Goal: Task Accomplishment & Management: Use online tool/utility

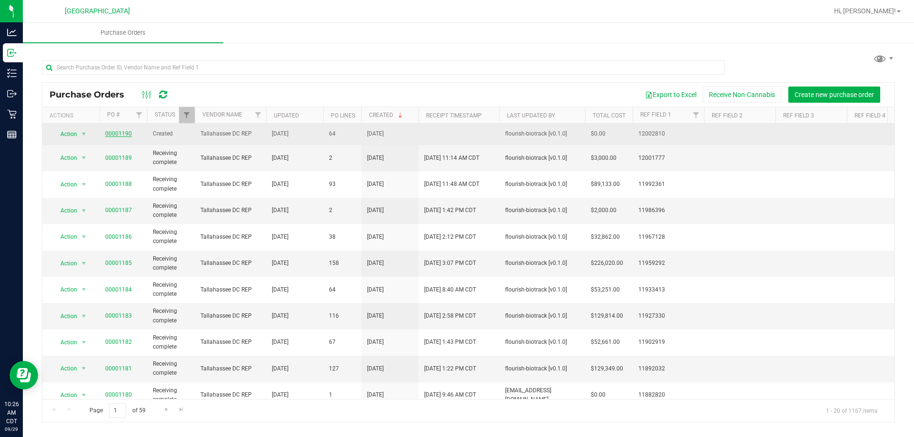
click at [111, 134] on link "00001190" at bounding box center [118, 133] width 27 height 7
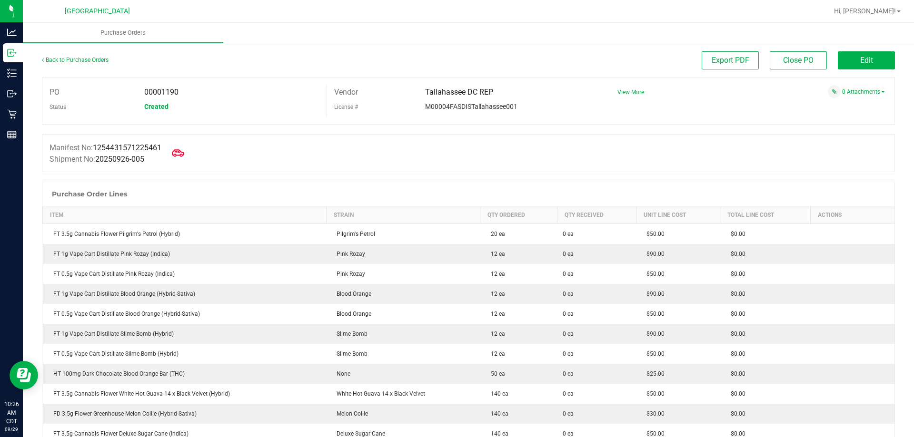
click at [181, 156] on icon at bounding box center [178, 153] width 12 height 12
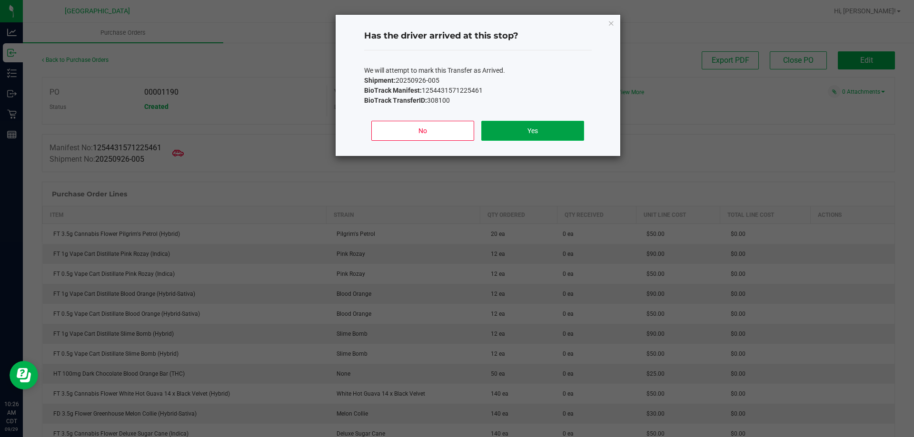
click at [529, 124] on button "Yes" at bounding box center [532, 131] width 102 height 20
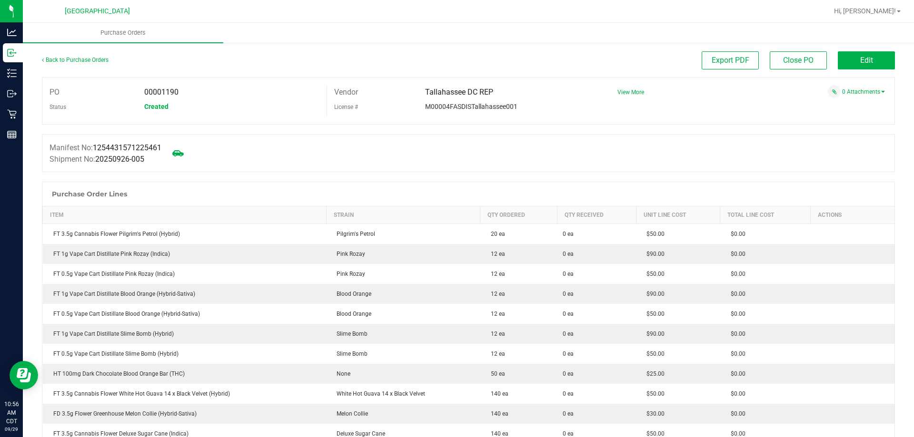
click at [331, 151] on div "Manifest No: 1254431571225461 Shipment No: 20250926-005" at bounding box center [468, 153] width 853 height 38
click at [859, 55] on button "Edit" at bounding box center [866, 60] width 57 height 18
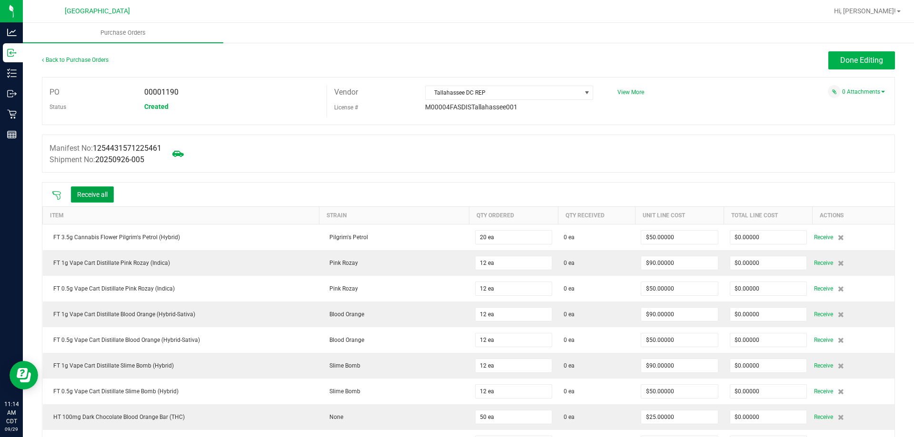
click at [105, 189] on button "Receive all" at bounding box center [92, 195] width 43 height 16
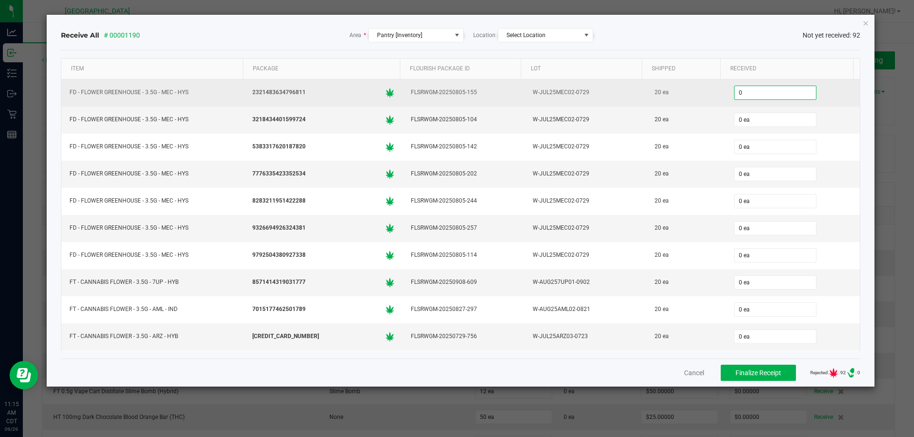
click at [785, 88] on input "0" at bounding box center [774, 92] width 81 height 13
type input "20 ea"
type input "20"
type input "0"
type input "20 ea"
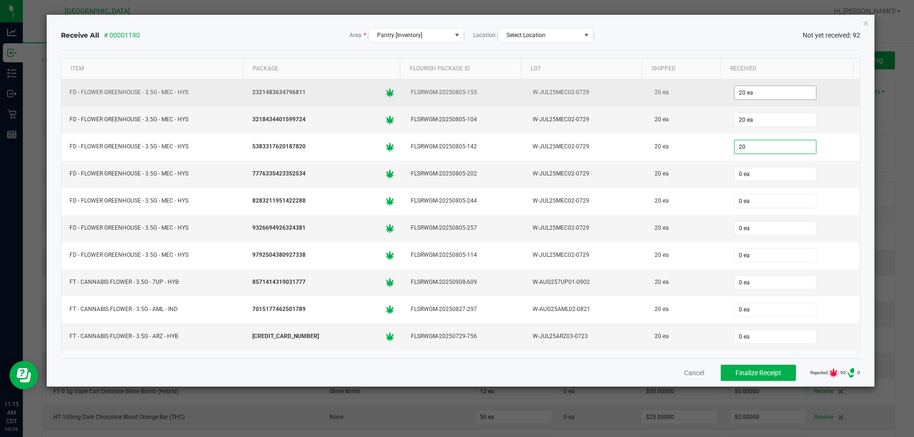
type input "20"
type input "0"
type input "20 ea"
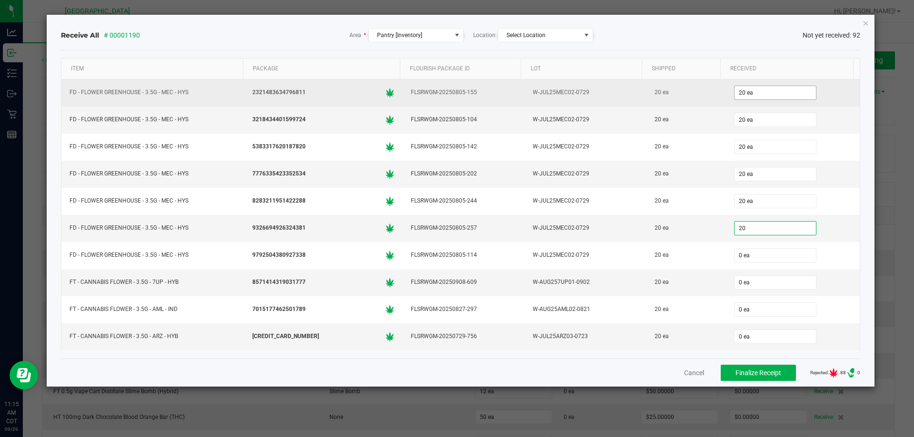
type input "20 ea"
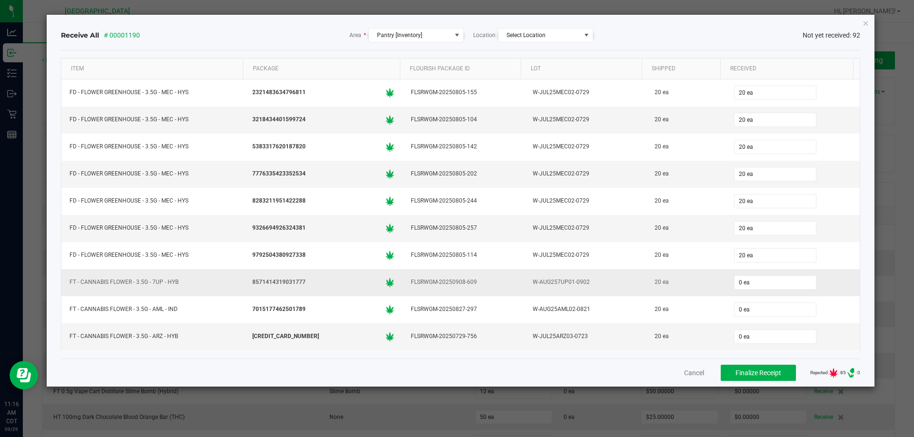
click at [762, 274] on div "0 ea" at bounding box center [792, 282] width 123 height 19
type input "20 ea"
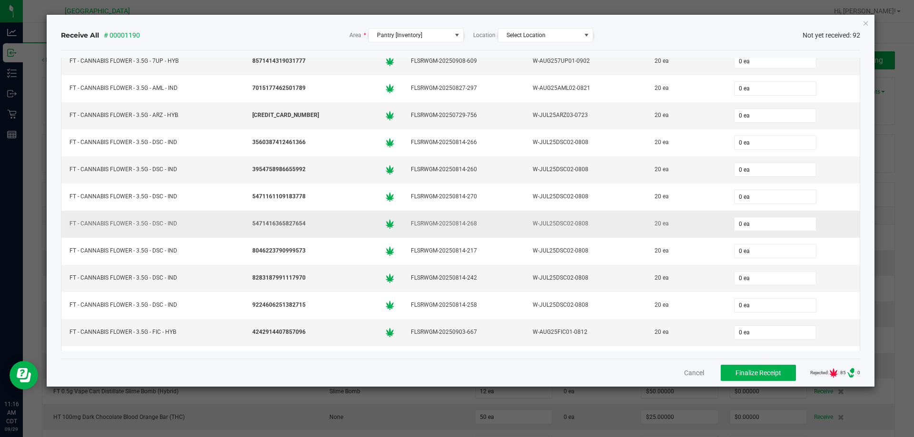
scroll to position [238, 0]
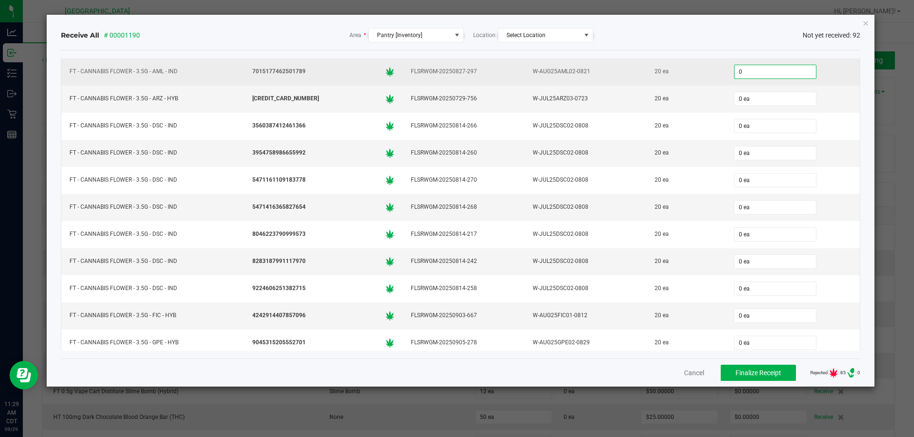
click at [770, 75] on input "0" at bounding box center [774, 71] width 81 height 13
type input "20 ea"
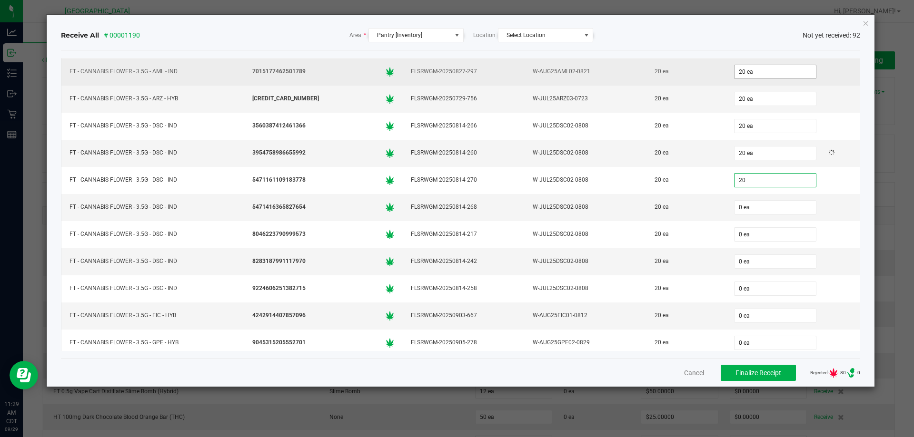
type input "20"
type input "0"
type input "20 ea"
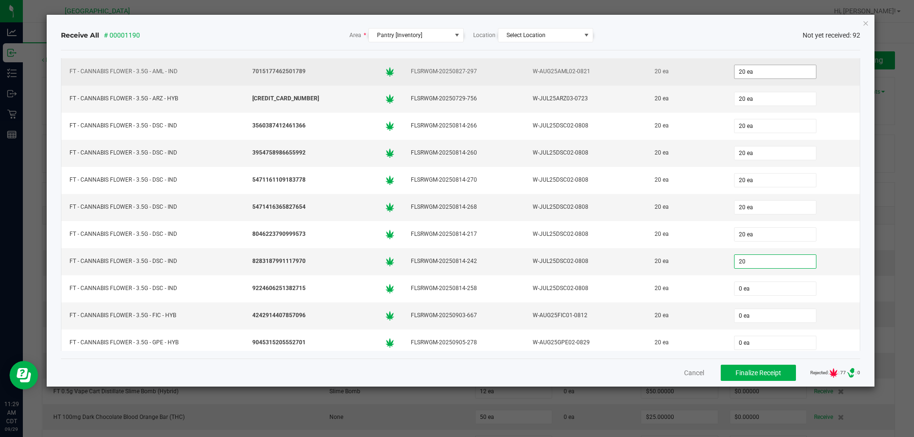
type input "20 ea"
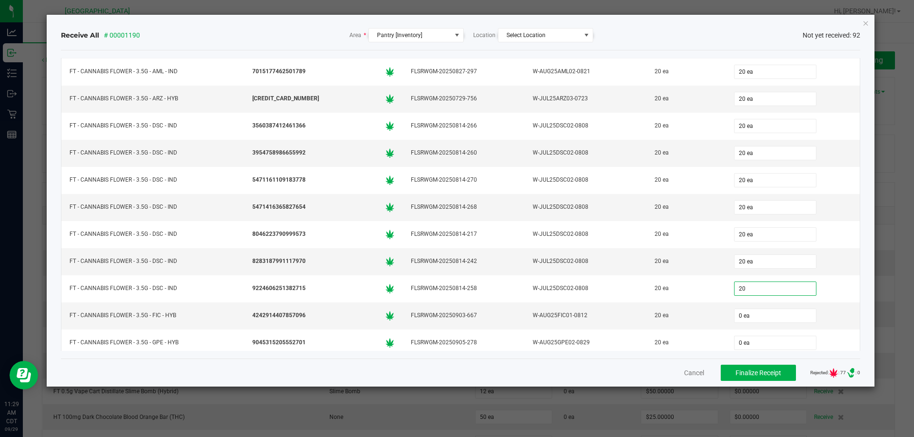
click at [605, 371] on div "Cancel Finalize Receipt Rejected: : 77 .st0{ } : 0" at bounding box center [460, 373] width 799 height 28
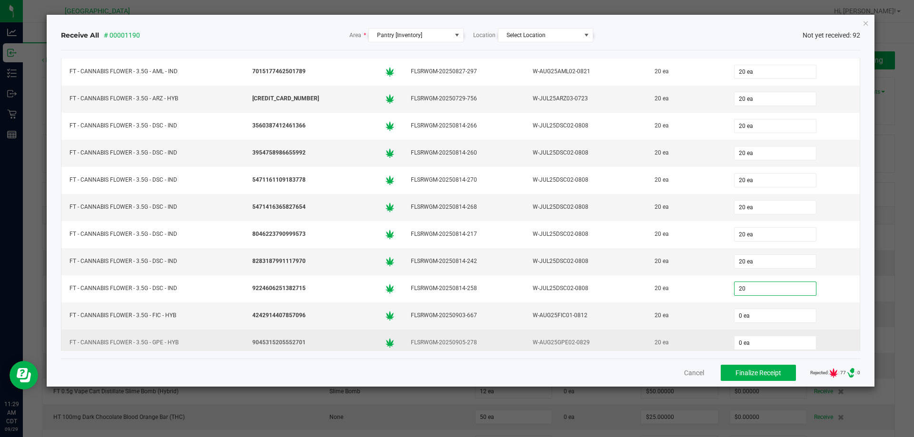
type input "20 ea"
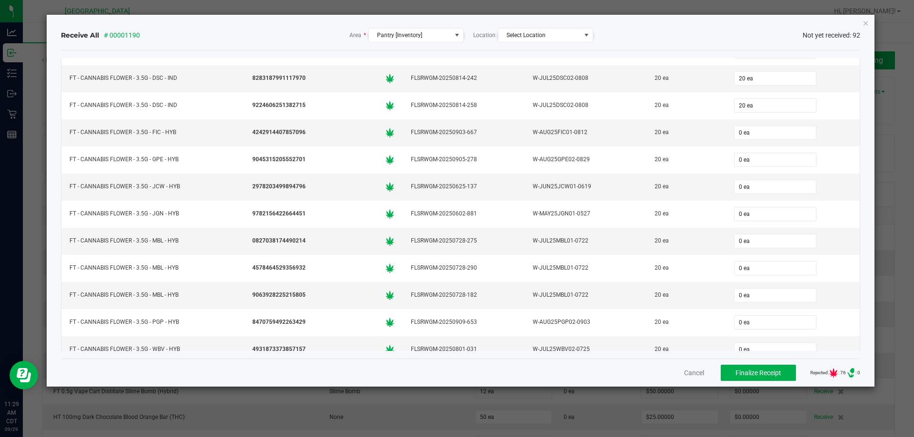
scroll to position [428, 0]
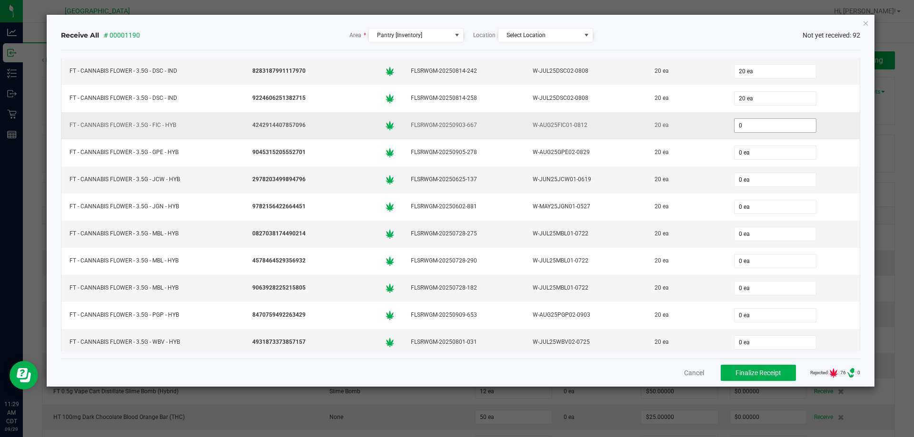
click at [770, 125] on input "0" at bounding box center [774, 125] width 81 height 13
type input "20"
type input "0"
type input "20 ea"
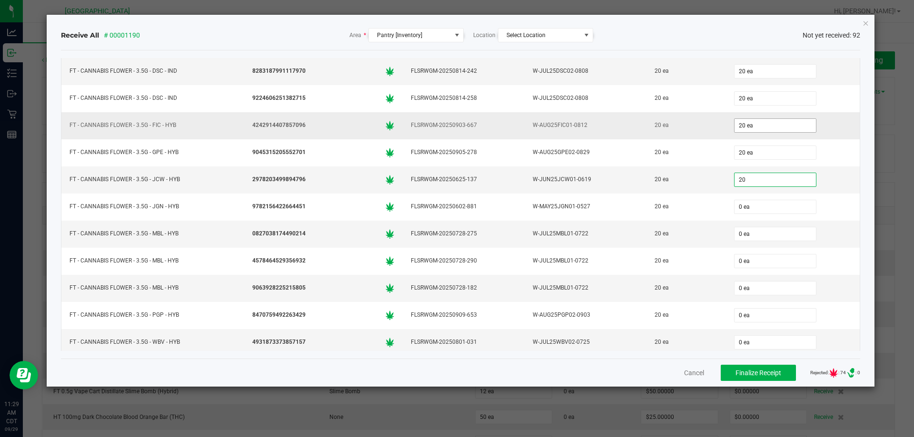
type input "20"
type input "0"
type input "20 ea"
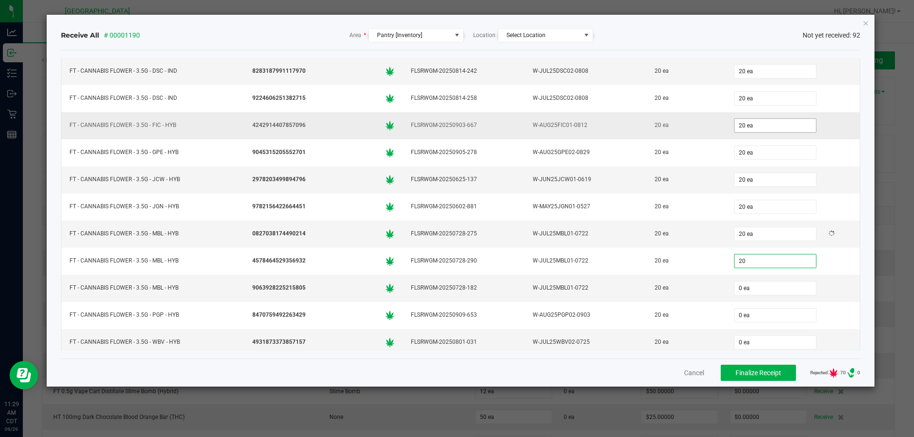
type input "20 ea"
click at [632, 381] on div "Cancel Finalize Receipt Rejected: : 68 .st0{ } : 0" at bounding box center [460, 373] width 799 height 28
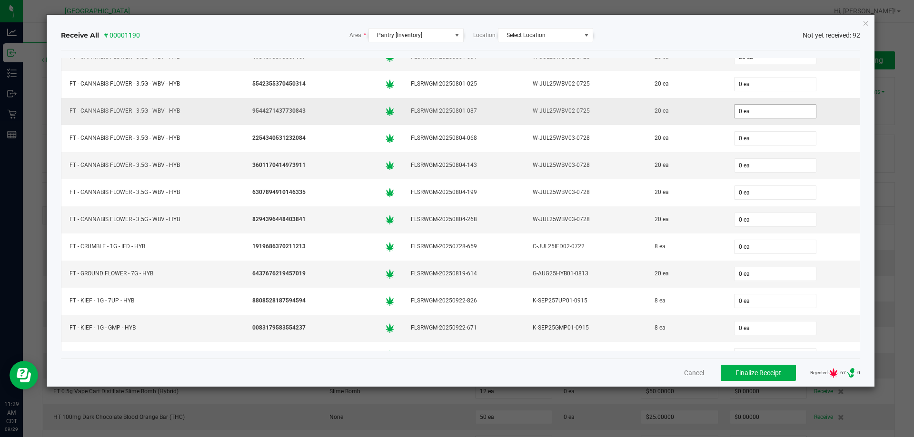
scroll to position [666, 0]
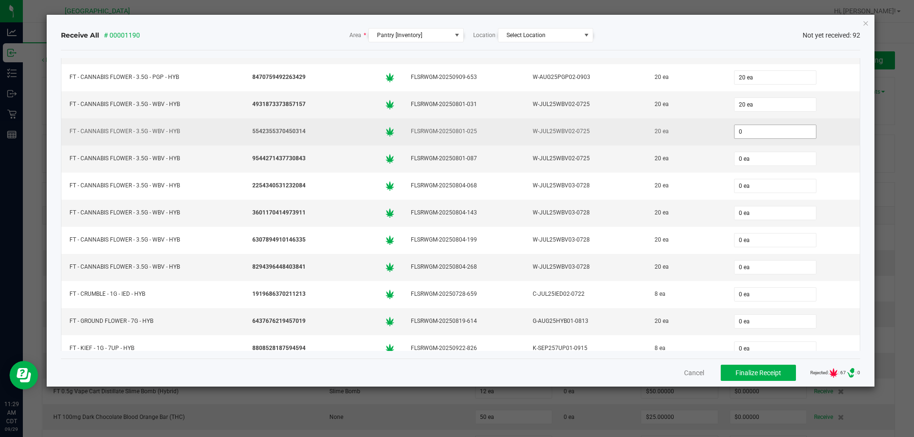
click at [748, 132] on input "0" at bounding box center [774, 131] width 81 height 13
type input "20 ea"
type input "20"
type input "0"
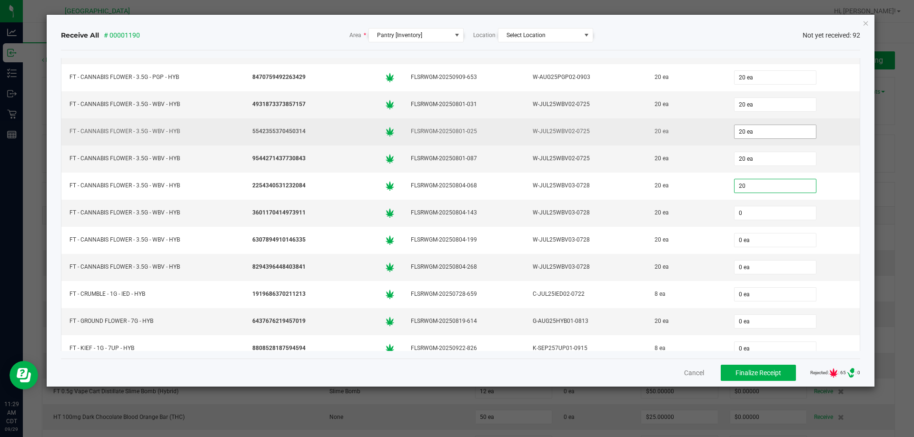
type input "20 ea"
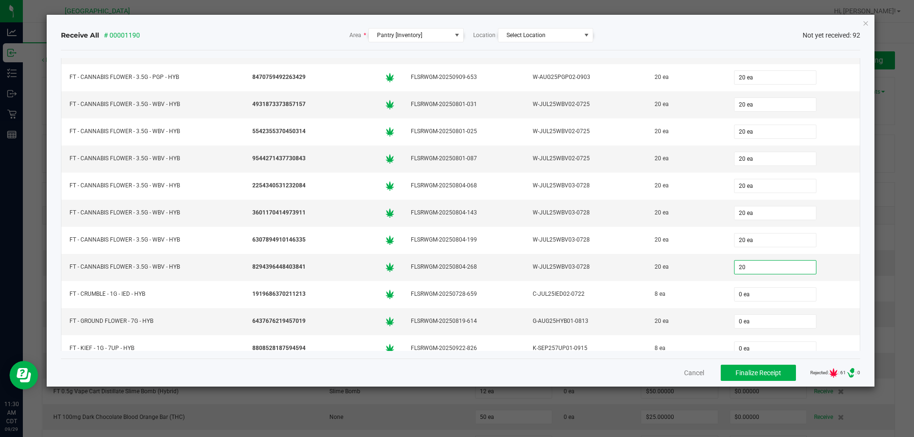
type input "20 ea"
click at [537, 376] on div "Cancel Finalize Receipt Rejected: : 61 .st0{ } : 0" at bounding box center [460, 373] width 799 height 28
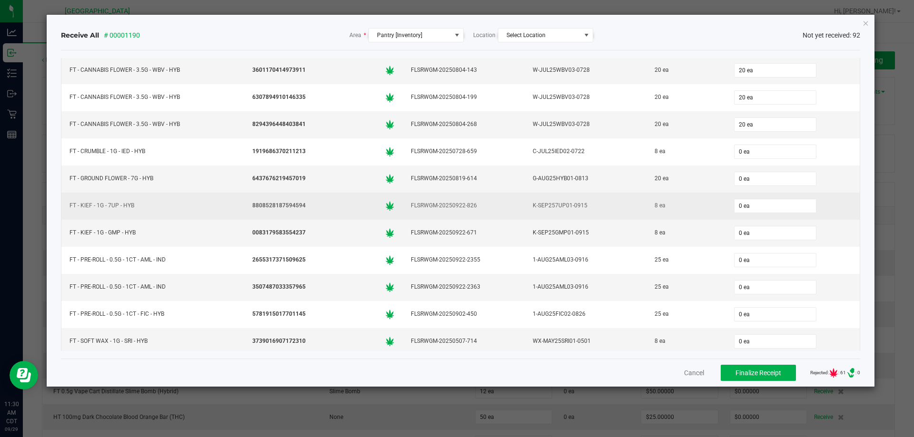
scroll to position [857, 0]
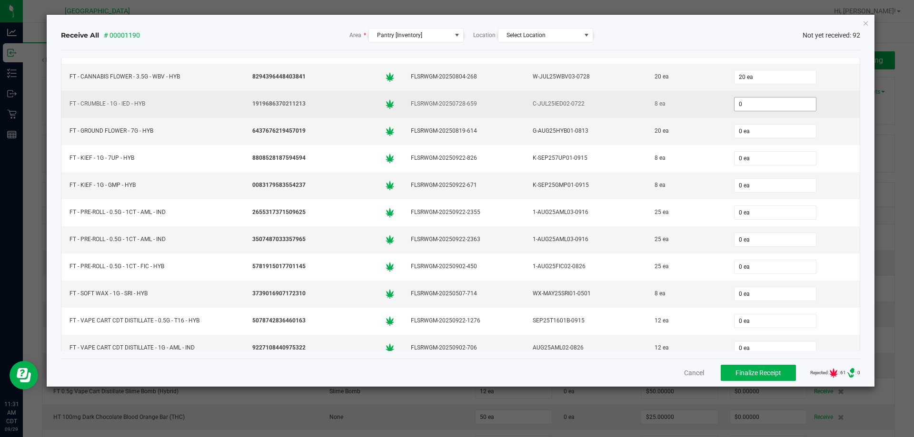
click at [744, 107] on input "0" at bounding box center [774, 104] width 81 height 13
type input "8"
type input "0"
type input "8 ea"
type input "20"
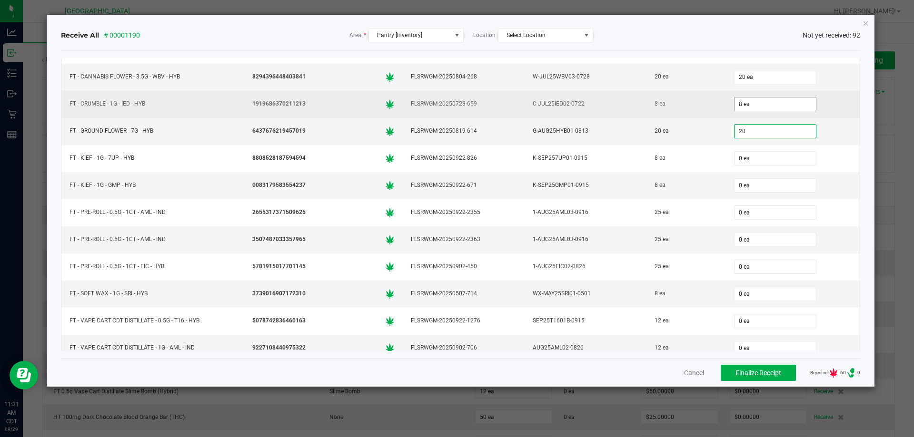
type input "0"
type input "20 ea"
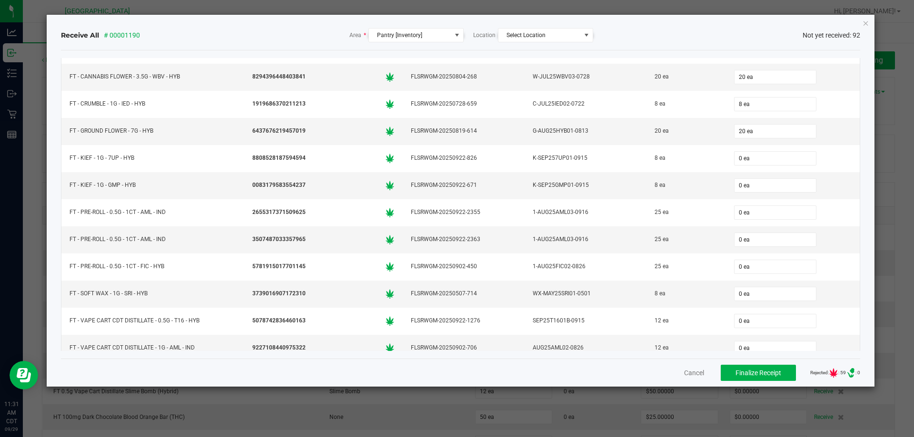
click at [467, 379] on div "Cancel Finalize Receipt Rejected: : 59 .st0{ } : 0" at bounding box center [460, 373] width 799 height 28
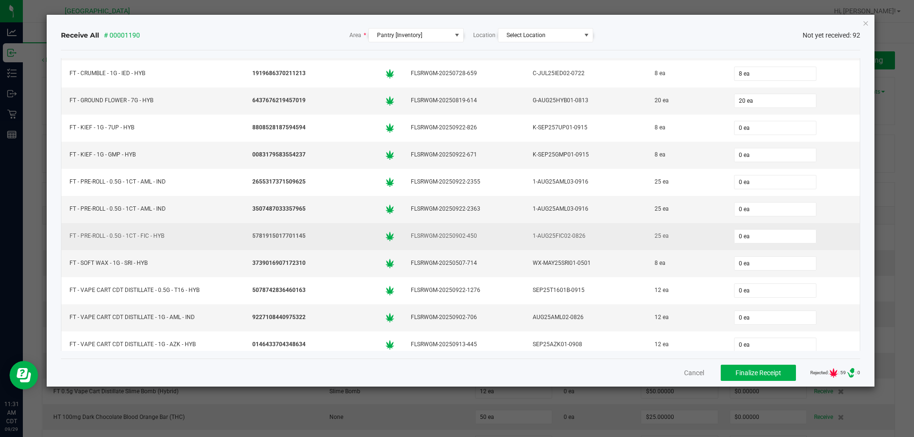
scroll to position [904, 0]
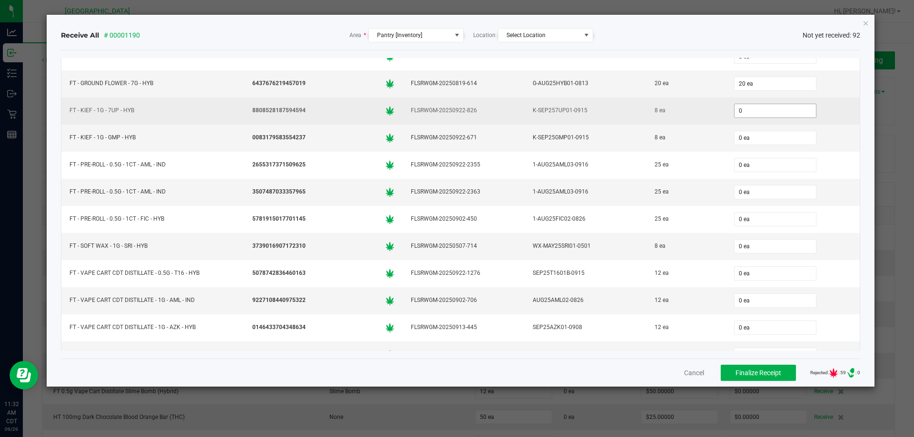
click at [774, 105] on input "0" at bounding box center [774, 110] width 81 height 13
type input "8 ea"
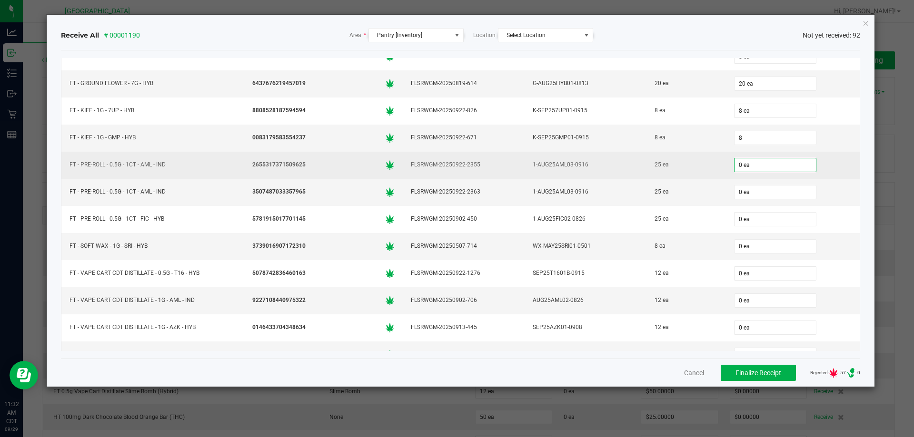
type input "8 ea"
type input "0"
click at [771, 160] on input "0" at bounding box center [774, 164] width 81 height 13
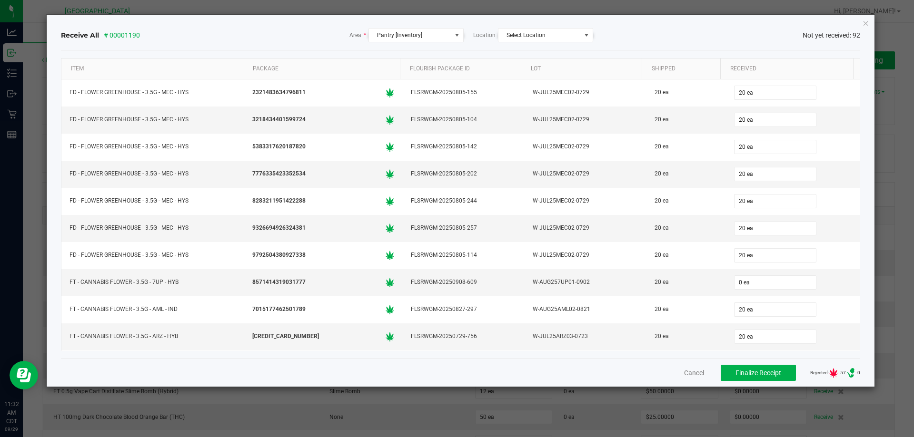
scroll to position [904, 0]
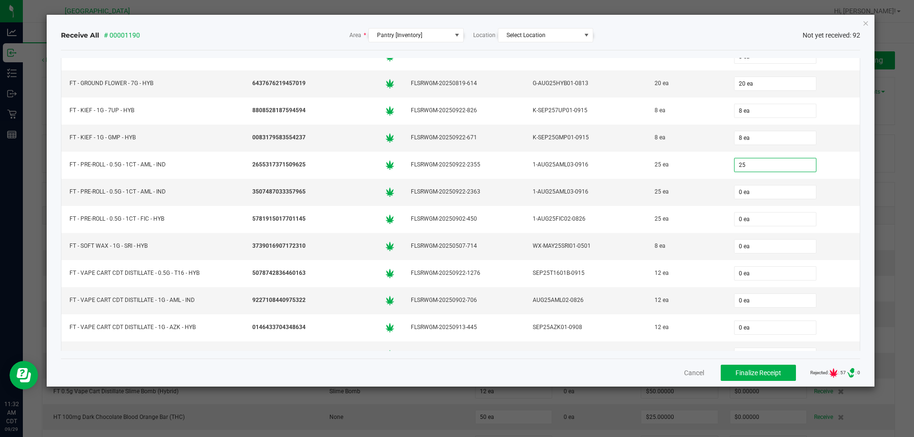
type input "25 ea"
type input "8 ea"
click at [365, 362] on div "Cancel Finalize Receipt Rejected: : 53 .st0{ } : 0" at bounding box center [460, 373] width 799 height 28
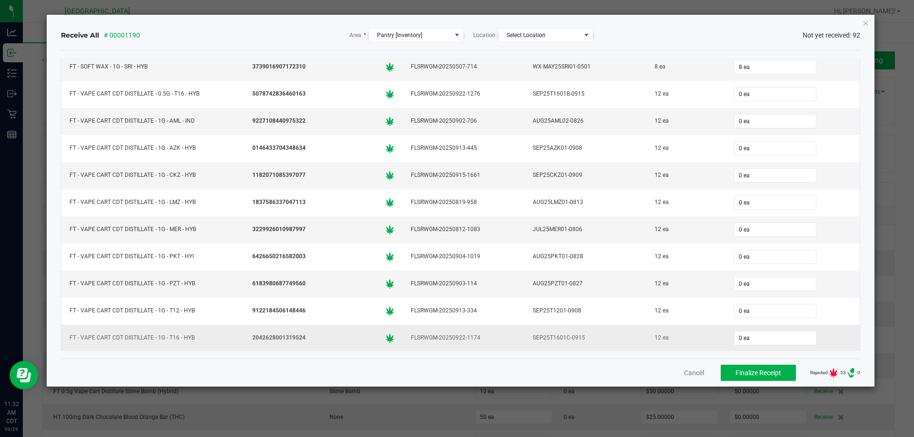
scroll to position [1094, 0]
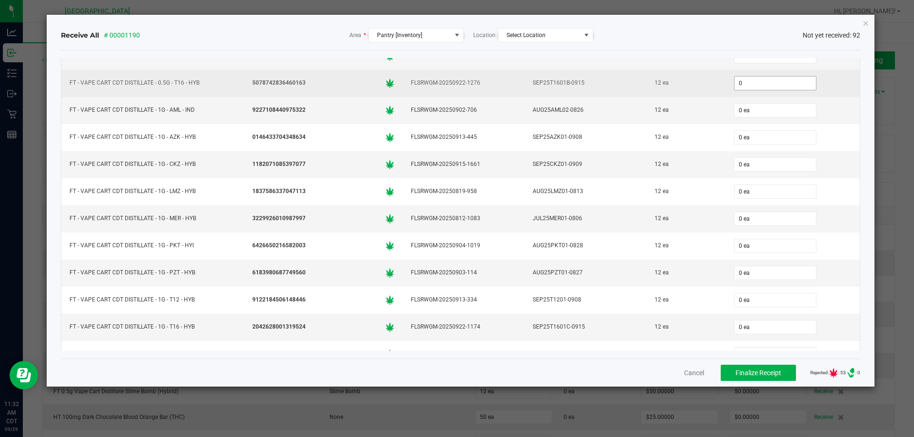
click at [763, 80] on input "0" at bounding box center [774, 83] width 81 height 13
type input "12"
type input "0"
type input "12 ea"
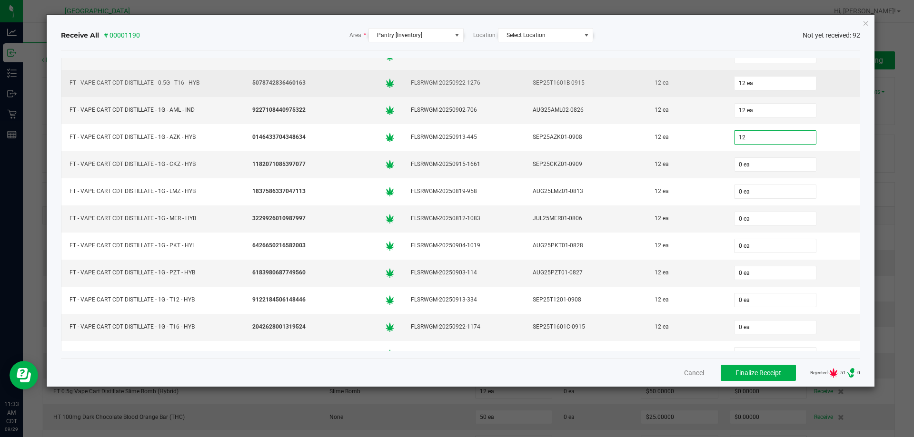
type input "12"
type input "0"
type input "12 ea"
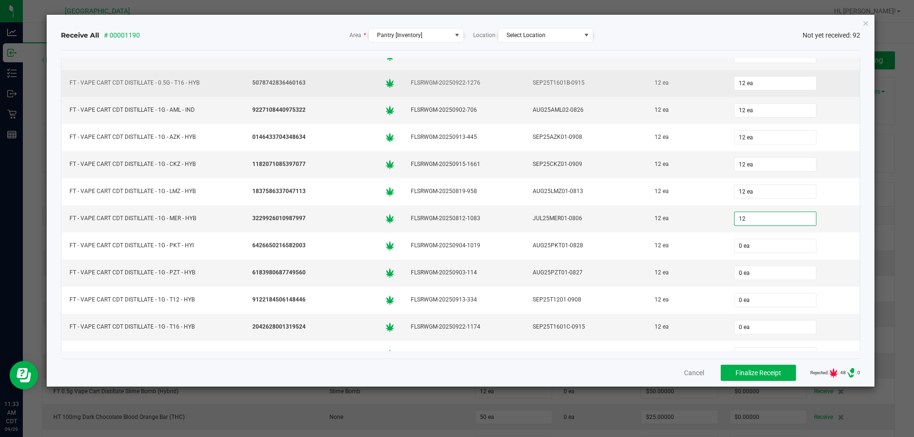
type input "12 ea"
type input "12"
type input "0"
type input "12 ea"
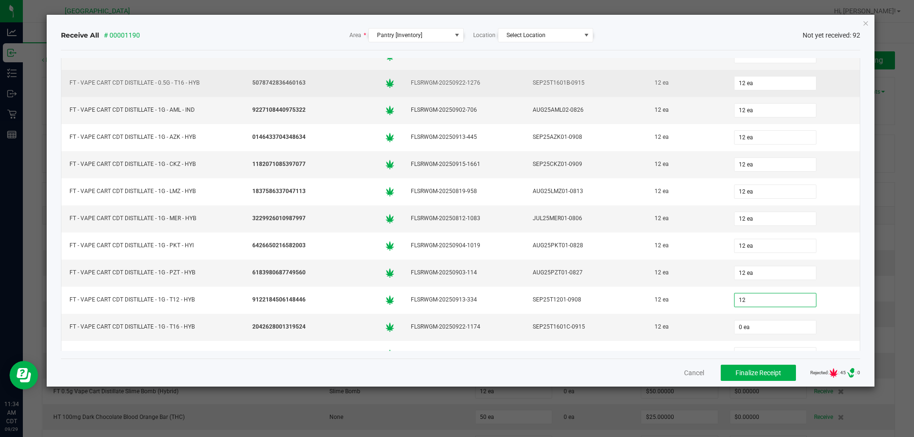
type input "12 ea"
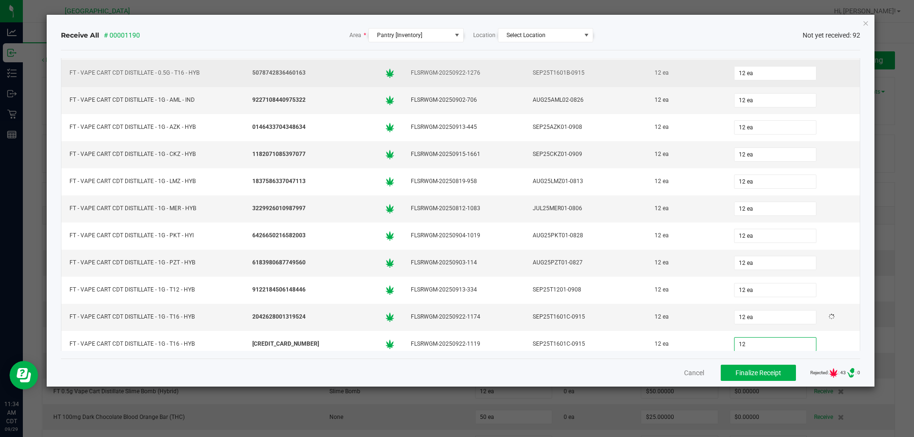
type input "12 ea"
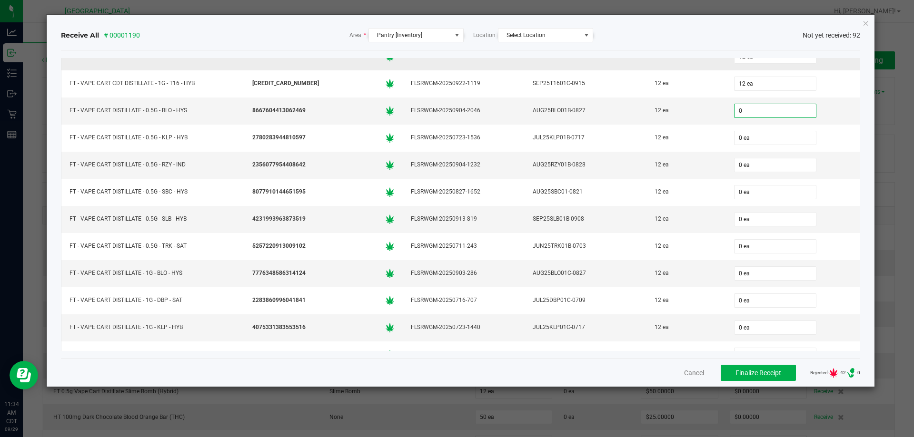
scroll to position [1367, 0]
click at [452, 366] on div "Cancel Finalize Receipt Rejected: : 42 .st0{ } : 0" at bounding box center [460, 373] width 799 height 28
click at [765, 103] on input "0" at bounding box center [774, 109] width 81 height 13
type input "12 ea"
type input "12"
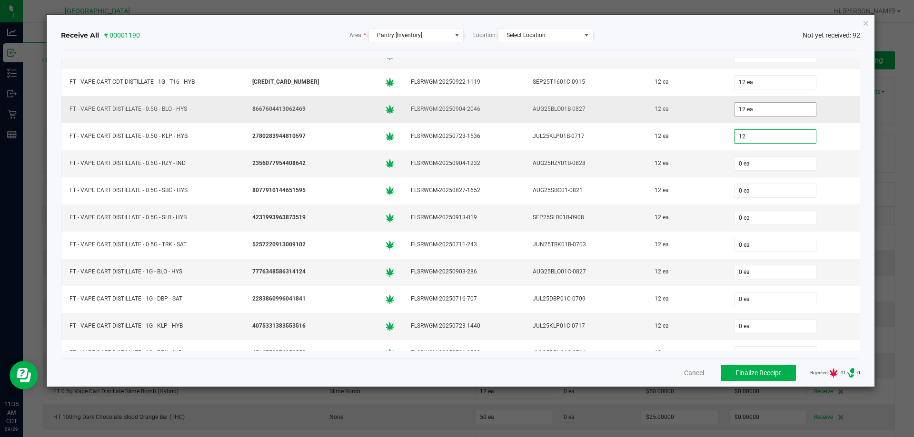
type input "0"
type input "12 ea"
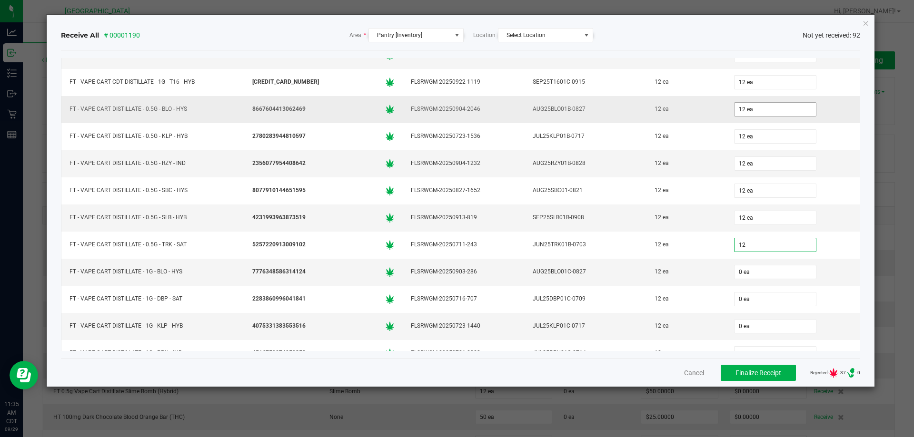
type input "12"
type input "0"
type input "12 ea"
click at [495, 370] on div "Cancel Finalize Receipt Rejected: : 36 .st0{ } : 0" at bounding box center [460, 373] width 799 height 28
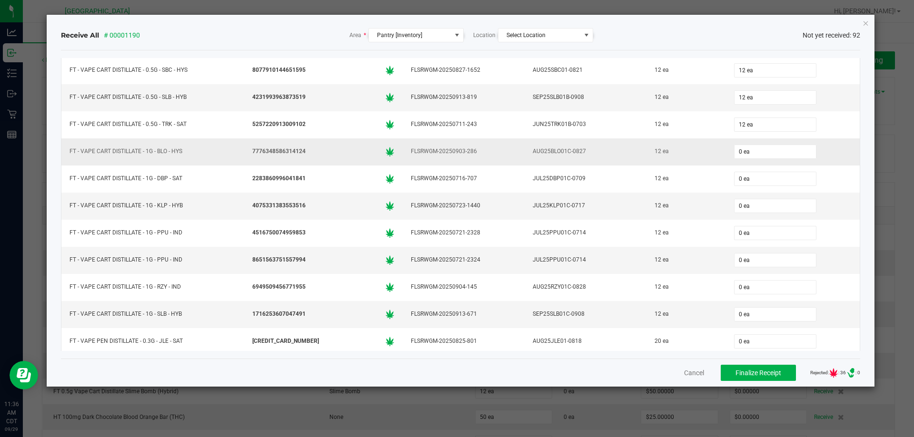
scroll to position [1509, 0]
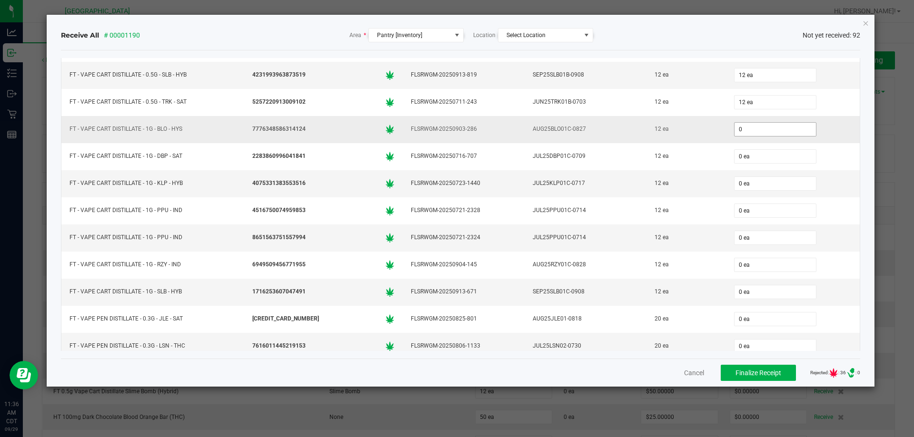
click at [763, 131] on input "0" at bounding box center [774, 129] width 81 height 13
type input "12 ea"
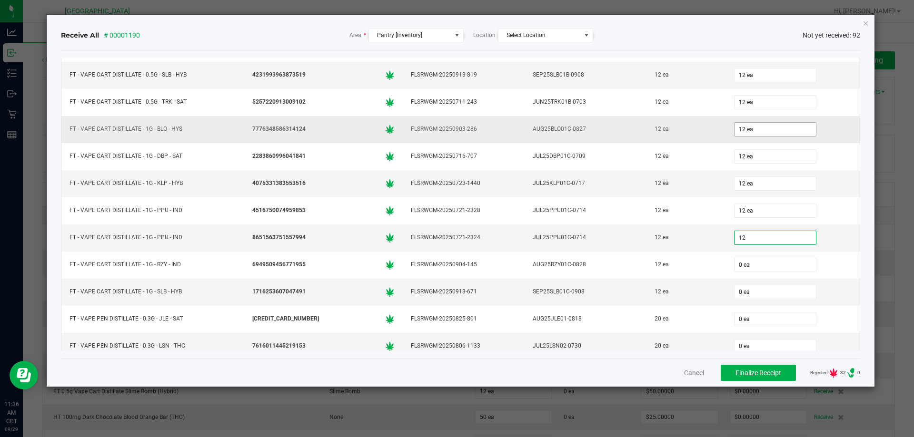
type input "12 ea"
click at [638, 376] on div "Cancel Finalize Receipt Rejected: : 29 .st0{ } : 0" at bounding box center [460, 373] width 799 height 28
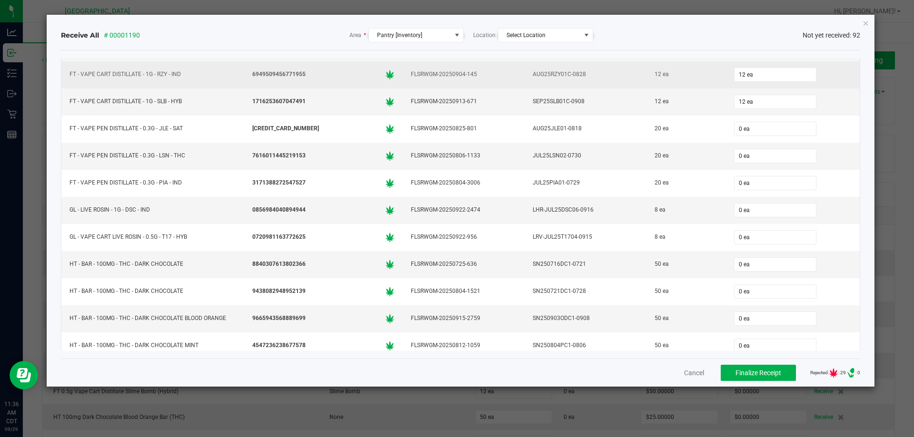
scroll to position [1747, 0]
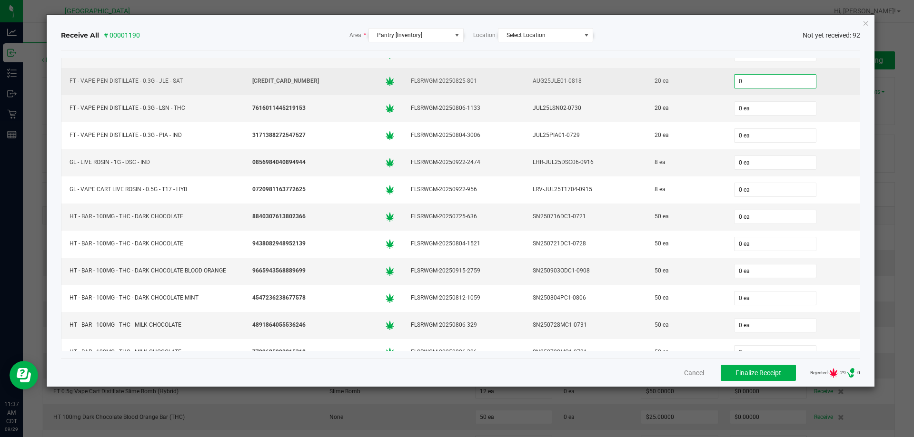
click at [773, 78] on input "0" at bounding box center [774, 81] width 81 height 13
type input "20"
type input "0"
type input "20 ea"
type input "20"
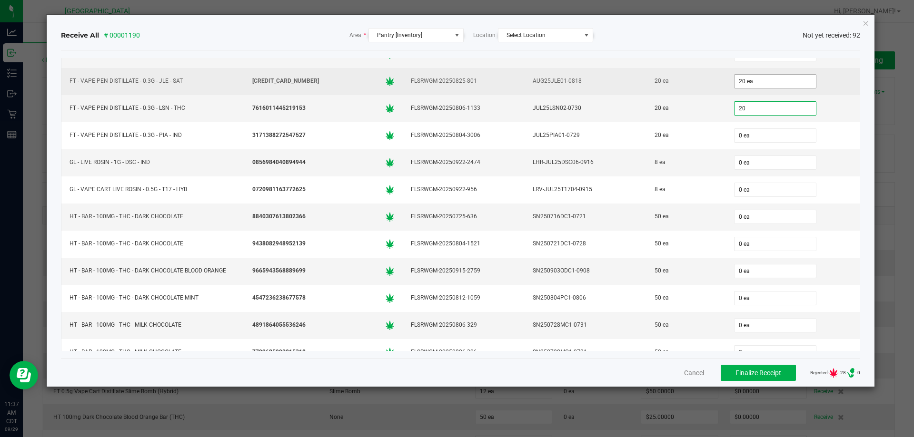
type input "0"
type input "20 ea"
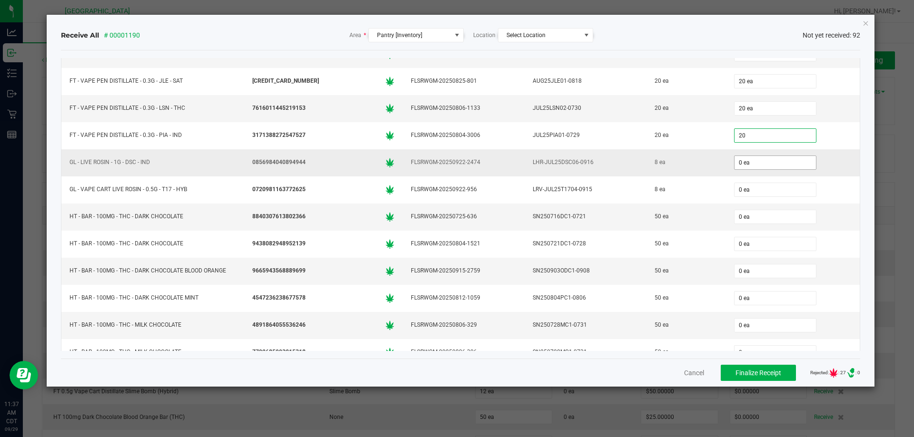
type input "20 ea"
click at [769, 160] on input "0" at bounding box center [774, 162] width 81 height 13
type input "8 ea"
type input "8"
type input "0"
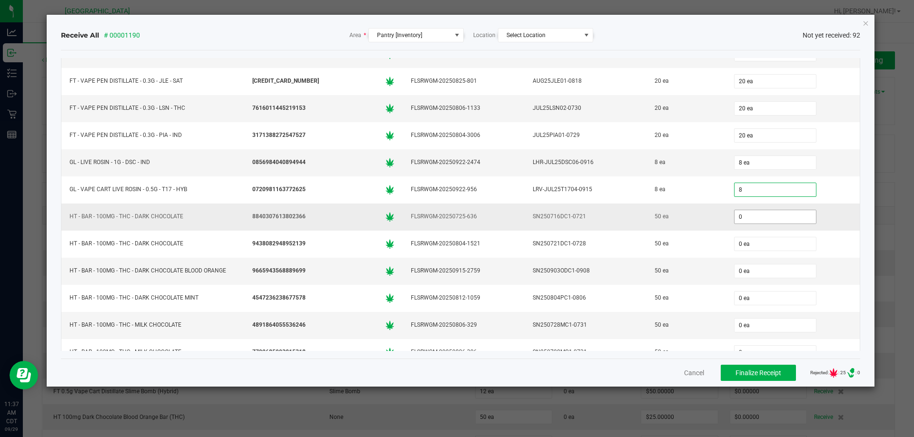
type input "8 ea"
type input "50 ea"
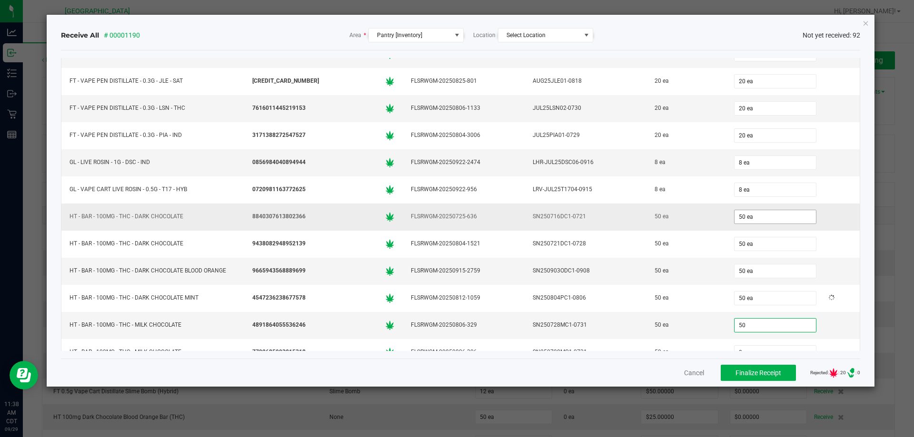
type input "50 ea"
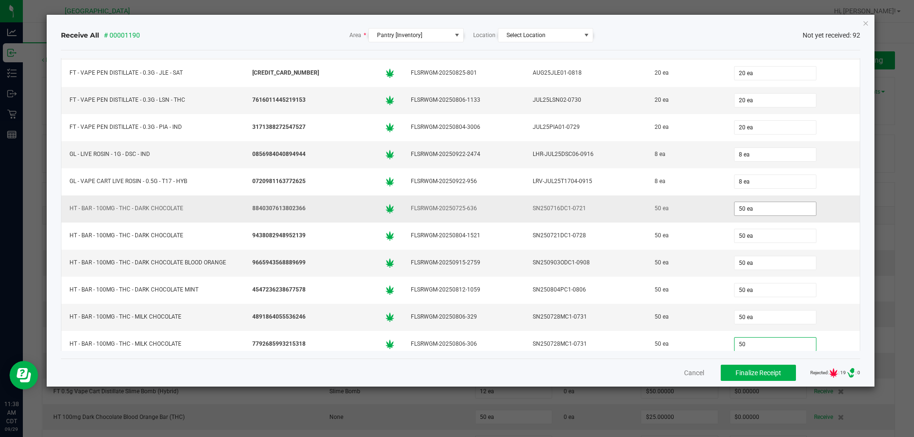
type input "50 ea"
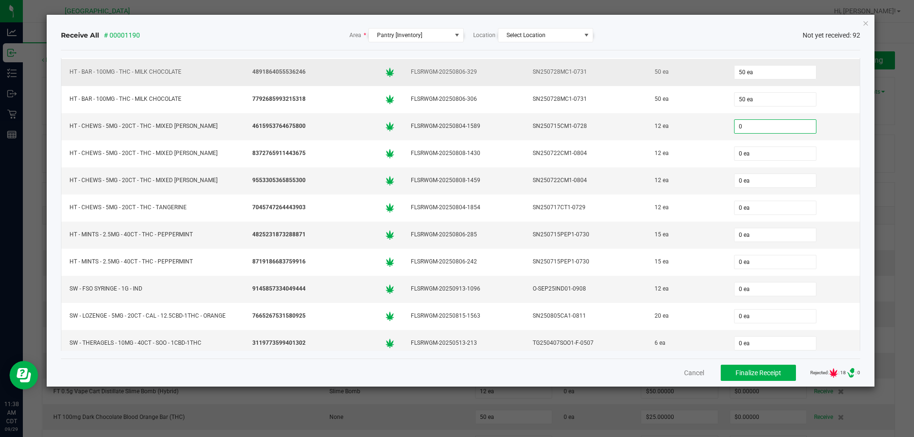
scroll to position [2018, 0]
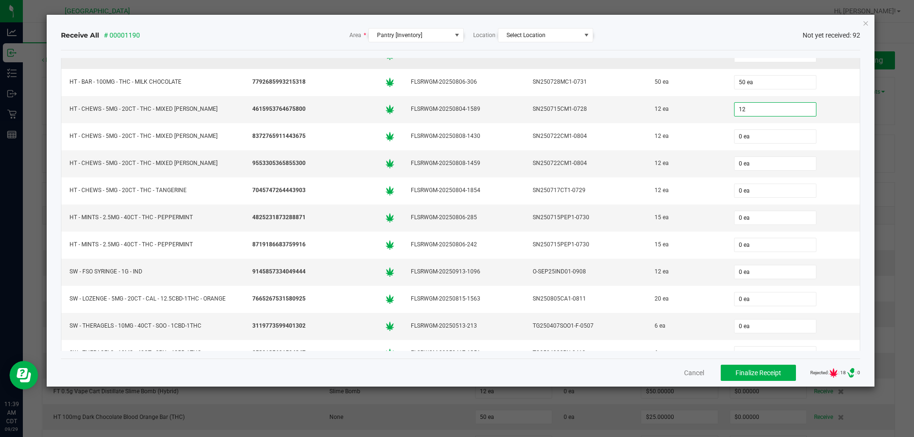
type input "12 ea"
type input "15 ea"
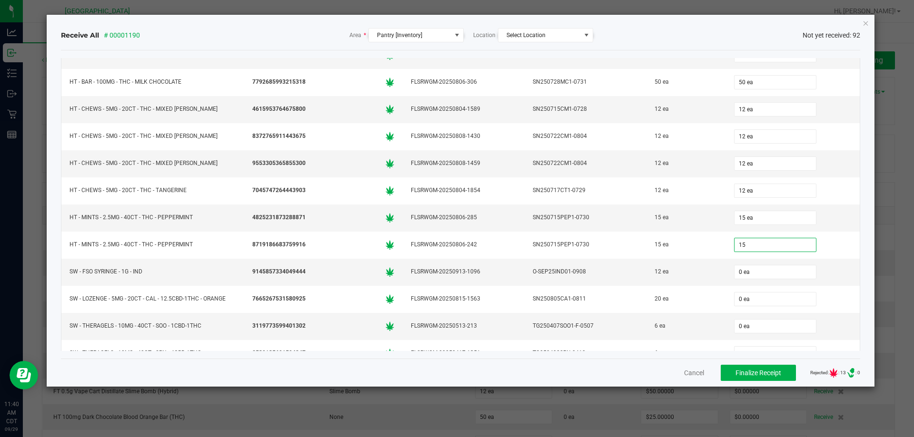
type input "15 ea"
click at [447, 365] on div "Cancel Finalize Receipt Rejected: : 13 .st0{ } : 0" at bounding box center [460, 373] width 799 height 28
click at [748, 271] on input "0" at bounding box center [774, 272] width 81 height 13
type input "12 ea"
type input "0"
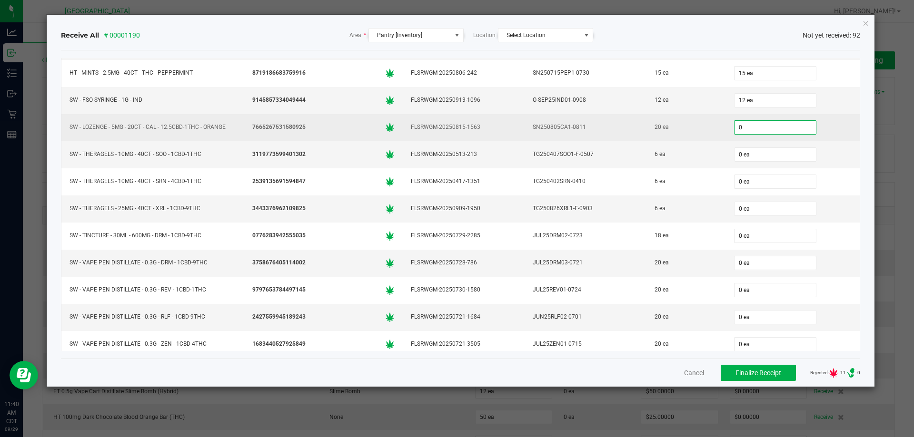
scroll to position [2224, 0]
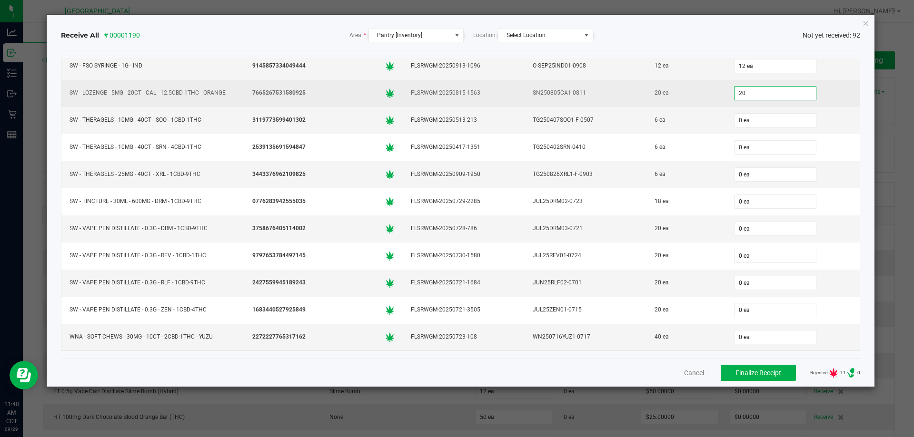
type input "20"
type input "0"
type input "20 ea"
type input "6"
type input "0"
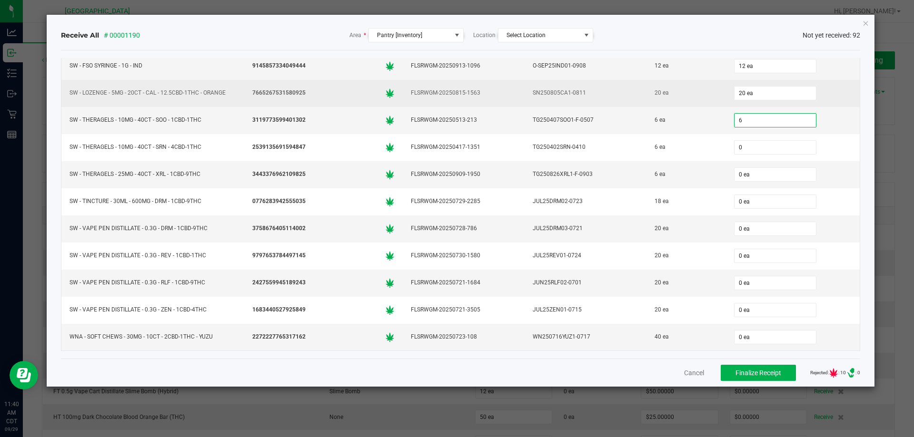
type input "6 ea"
type input "6"
type input "0"
type input "6 ea"
type input "6"
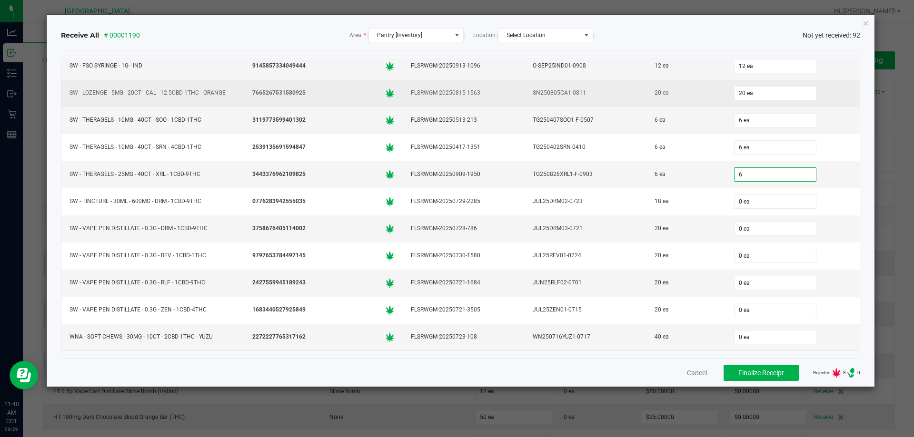
type input "0"
type input "6 ea"
type input "18"
type input "0"
type input "18 ea"
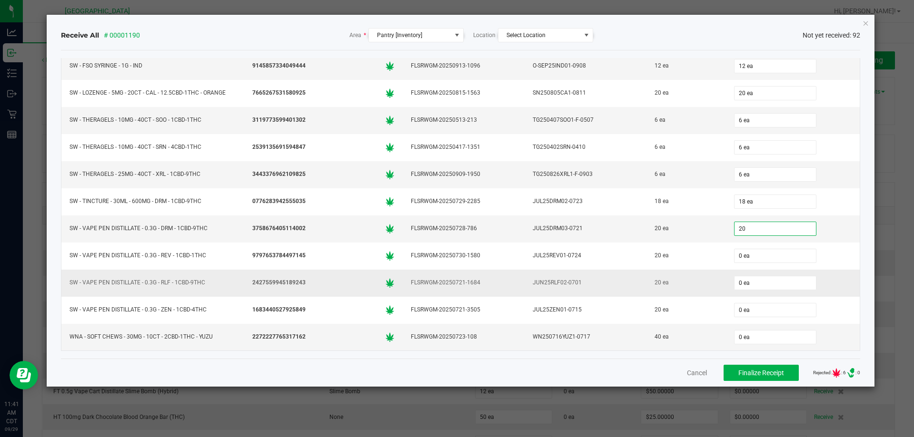
type input "20"
type input "0"
type input "20 ea"
type input "20"
type input "0"
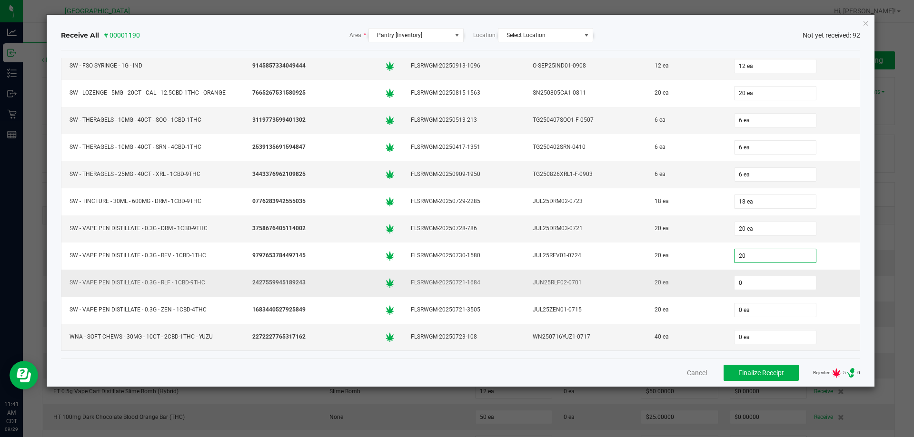
type input "20 ea"
type input "40 ea"
click at [644, 373] on div "Cancel Finalize Receipt Rejected: : 2 .st0{ } : 0" at bounding box center [460, 373] width 799 height 28
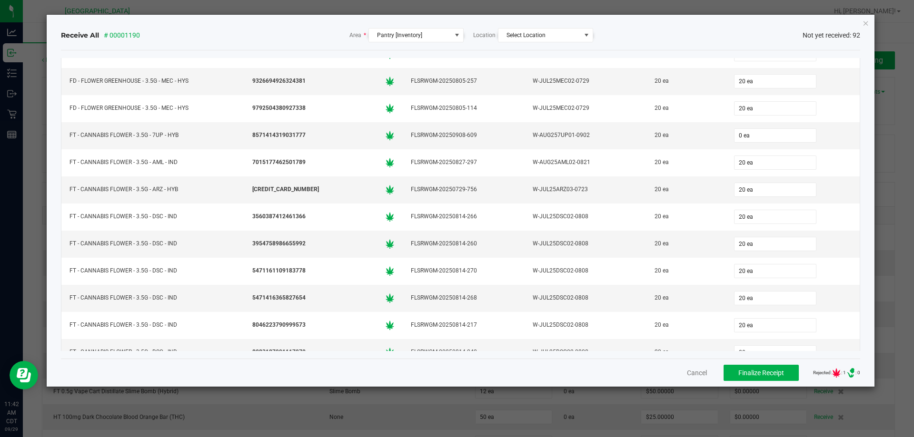
scroll to position [130, 0]
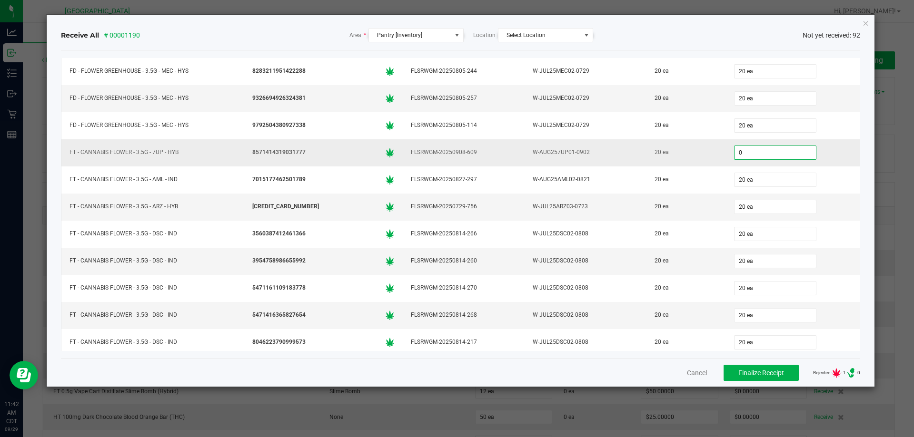
click at [762, 151] on input "0" at bounding box center [774, 152] width 81 height 13
type input "20 ea"
click at [621, 376] on div "Cancel Finalize Receipt Rejected: : 1 .st0{ } : 0" at bounding box center [460, 373] width 799 height 28
click at [769, 371] on span "Finalize Receipt" at bounding box center [761, 373] width 46 height 8
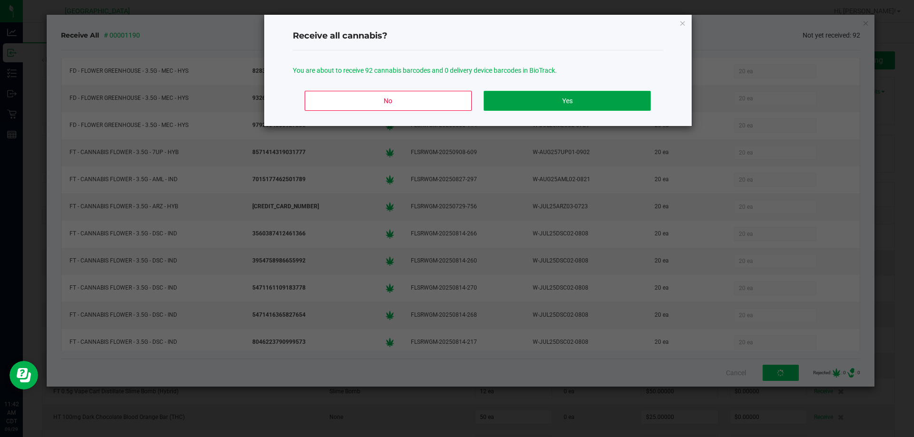
click at [588, 106] on button "Yes" at bounding box center [566, 101] width 167 height 20
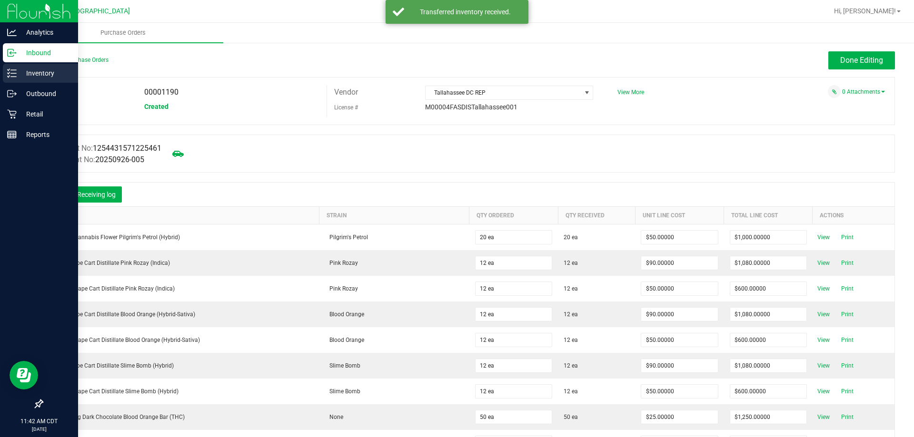
click at [43, 69] on p "Inventory" at bounding box center [45, 73] width 57 height 11
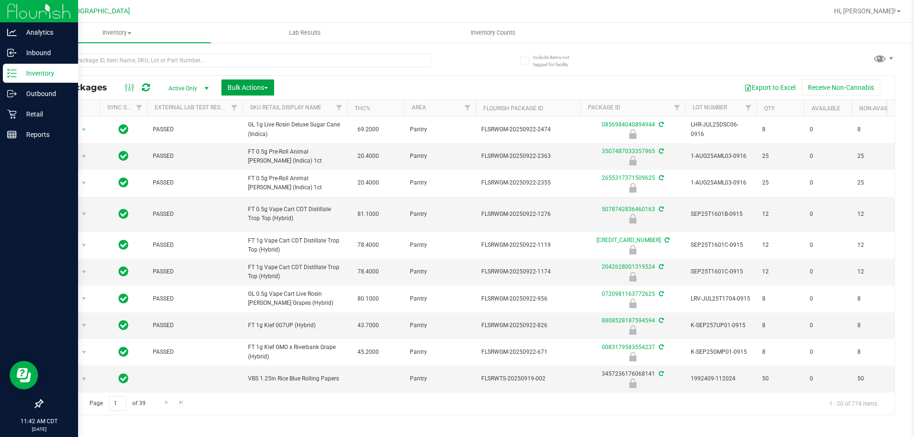
click at [251, 91] on button "Bulk Actions" at bounding box center [247, 87] width 53 height 16
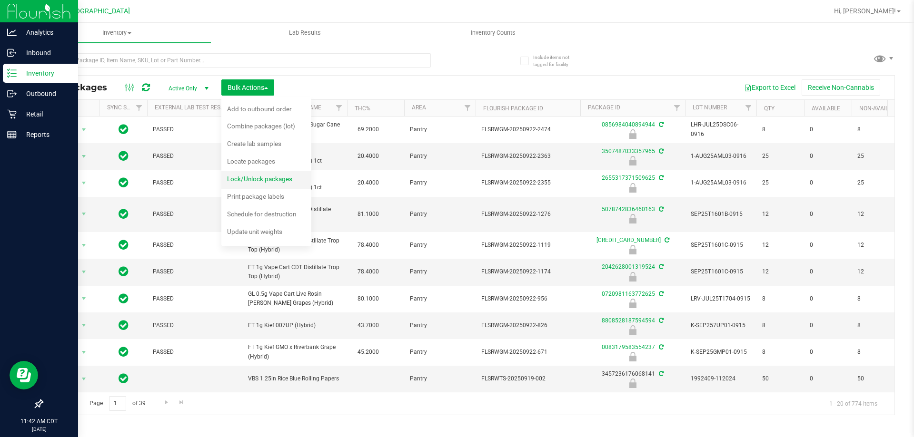
click at [258, 177] on span "Lock/Unlock packages" at bounding box center [259, 179] width 65 height 8
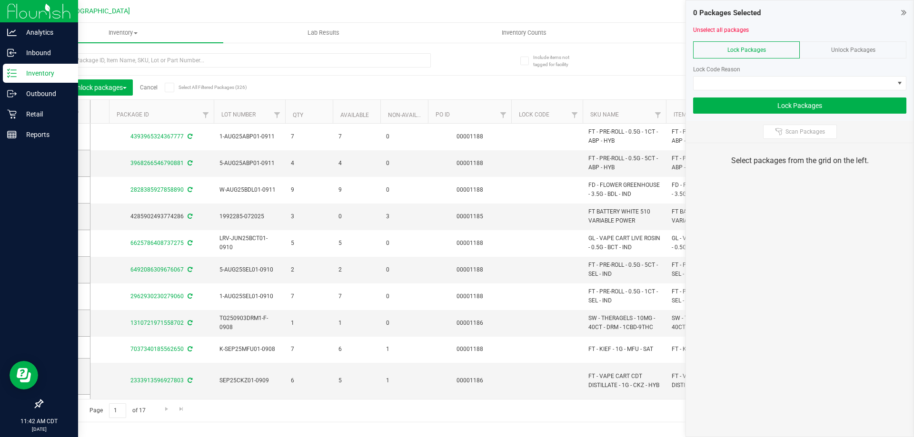
scroll to position [0, 467]
click at [503, 111] on link "Filter" at bounding box center [499, 115] width 16 height 16
click at [512, 135] on input "text" at bounding box center [545, 136] width 98 height 14
type input "1190"
click at [496, 151] on button "Filter" at bounding box center [519, 161] width 46 height 21
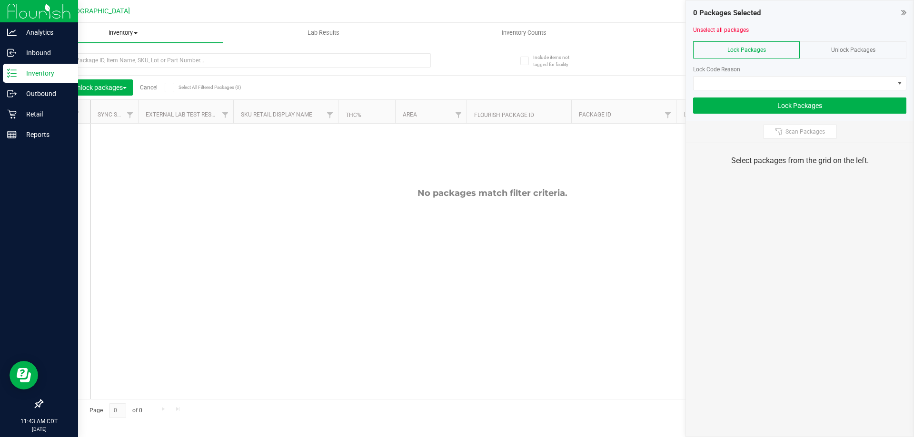
click at [113, 33] on span "Inventory" at bounding box center [123, 33] width 200 height 9
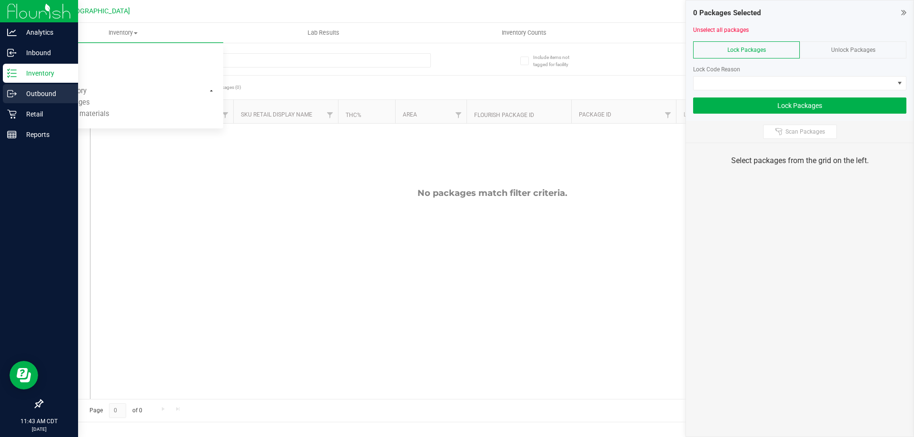
click at [47, 96] on p "Outbound" at bounding box center [45, 93] width 57 height 11
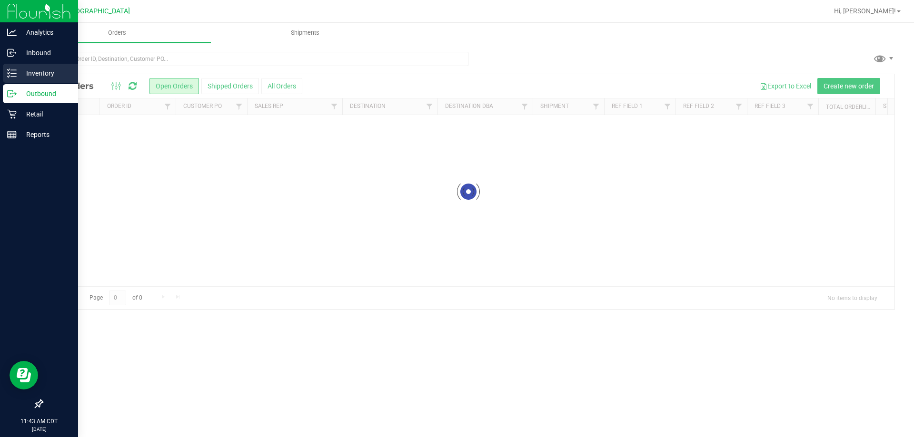
click at [49, 73] on p "Inventory" at bounding box center [45, 73] width 57 height 11
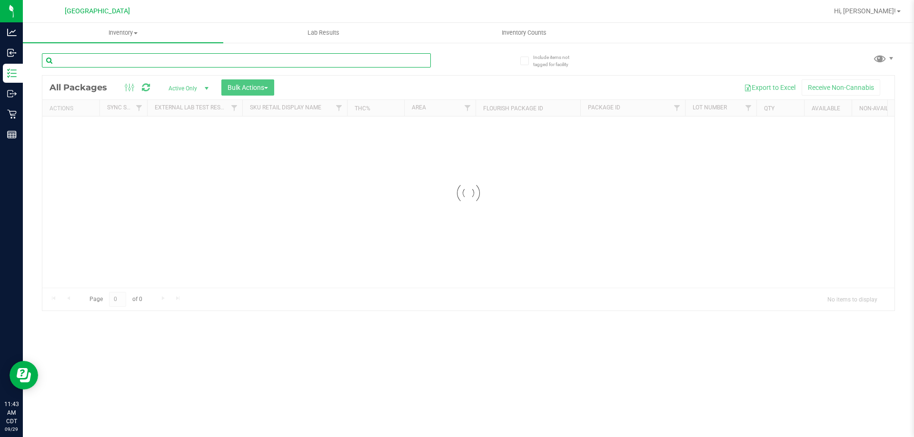
click at [170, 65] on input "text" at bounding box center [236, 60] width 389 height 14
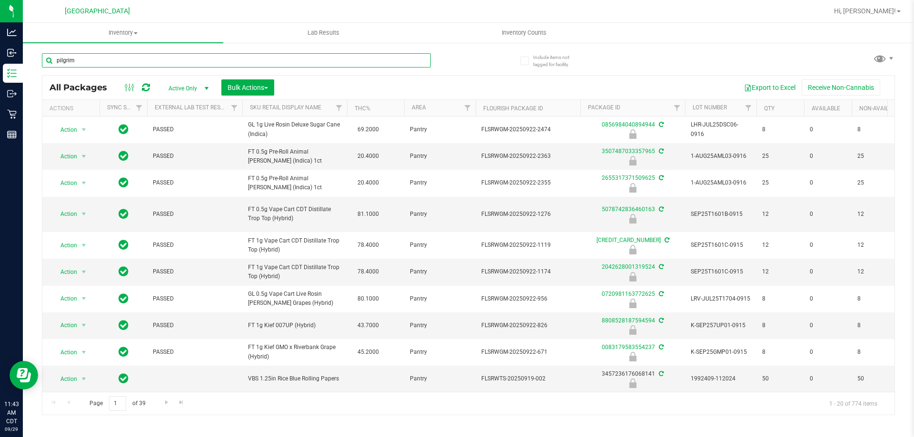
type input "pilgrim"
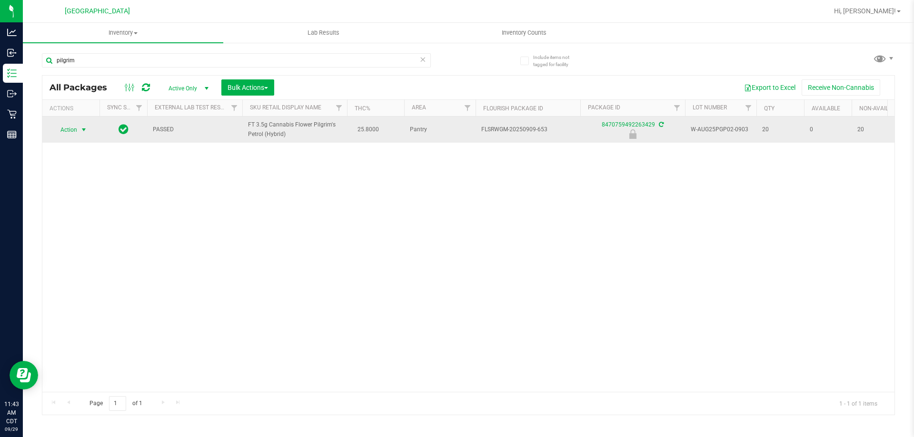
click at [68, 124] on span "Action" at bounding box center [65, 129] width 26 height 13
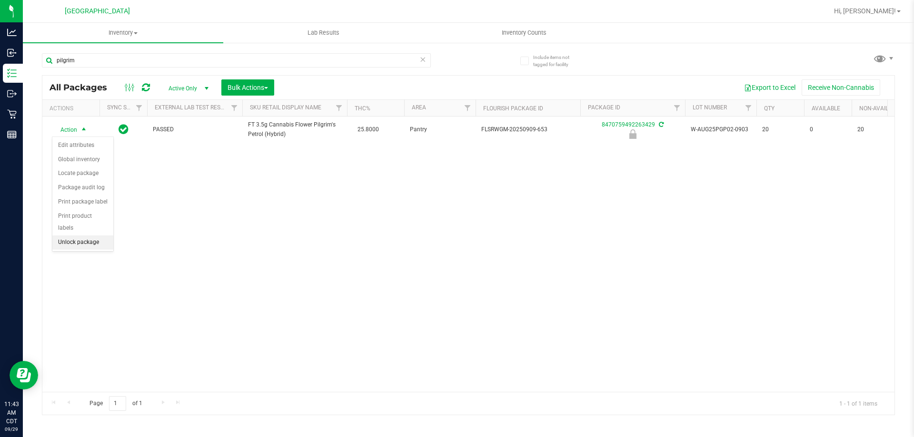
click at [81, 236] on li "Unlock package" at bounding box center [82, 243] width 61 height 14
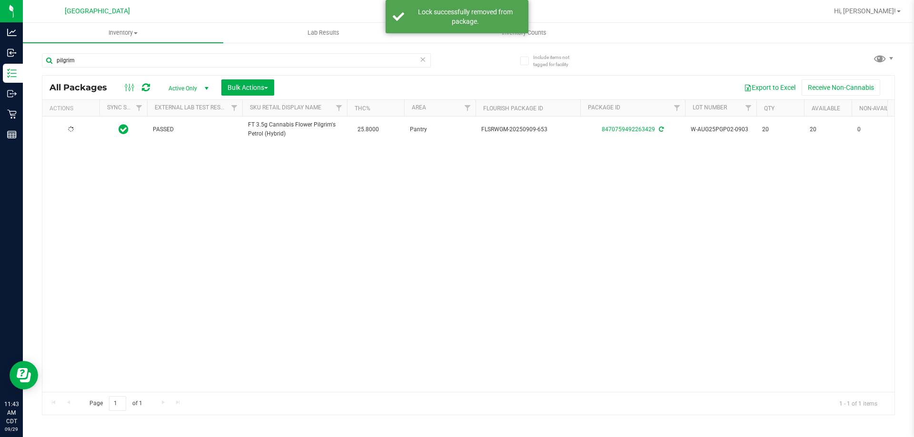
click at [68, 128] on div at bounding box center [71, 129] width 46 height 9
click at [68, 128] on span "Action" at bounding box center [65, 129] width 26 height 13
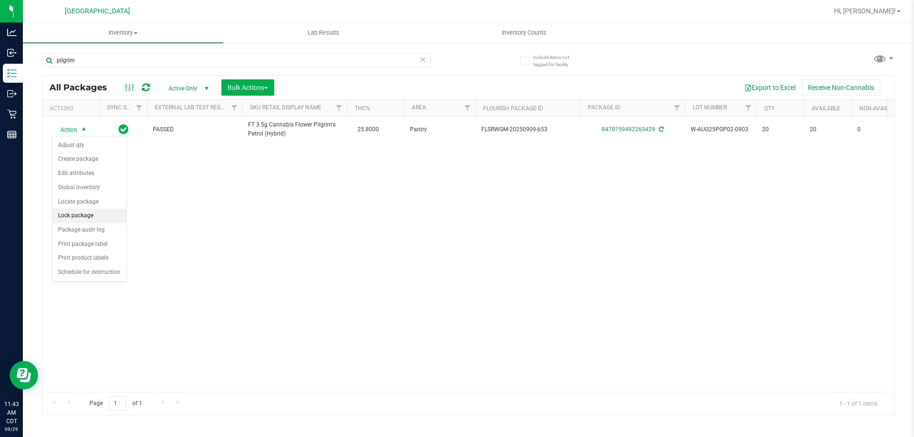
click at [111, 217] on li "Lock package" at bounding box center [89, 216] width 74 height 14
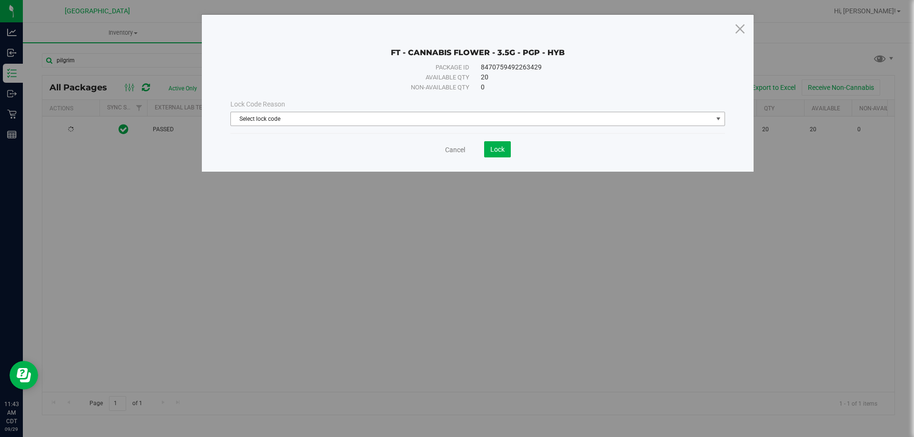
click at [316, 120] on span "Select lock code" at bounding box center [472, 118] width 482 height 13
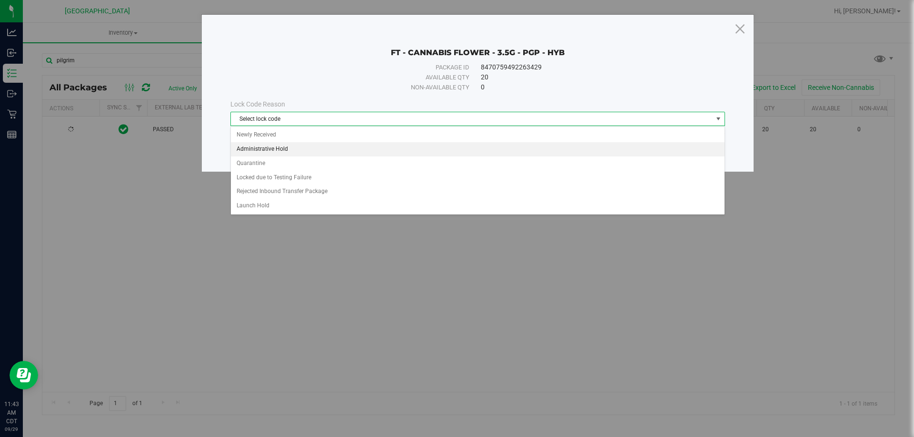
click at [305, 150] on li "Administrative Hold" at bounding box center [477, 149] width 493 height 14
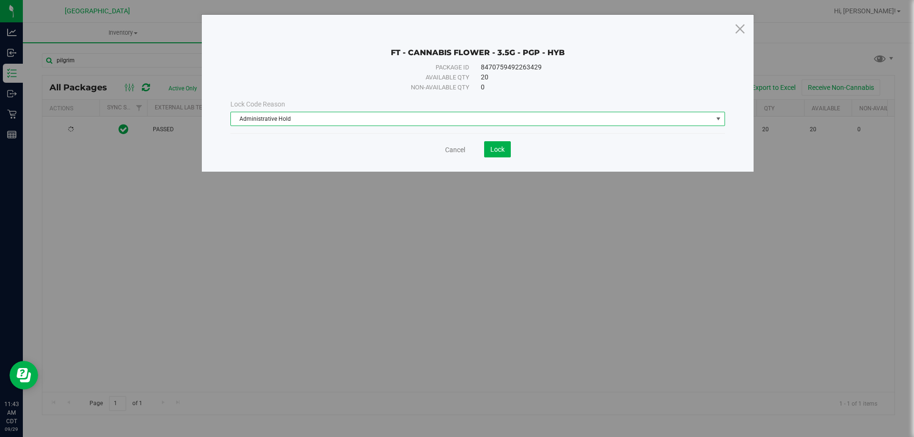
click at [473, 119] on span "Administrative Hold" at bounding box center [472, 118] width 482 height 13
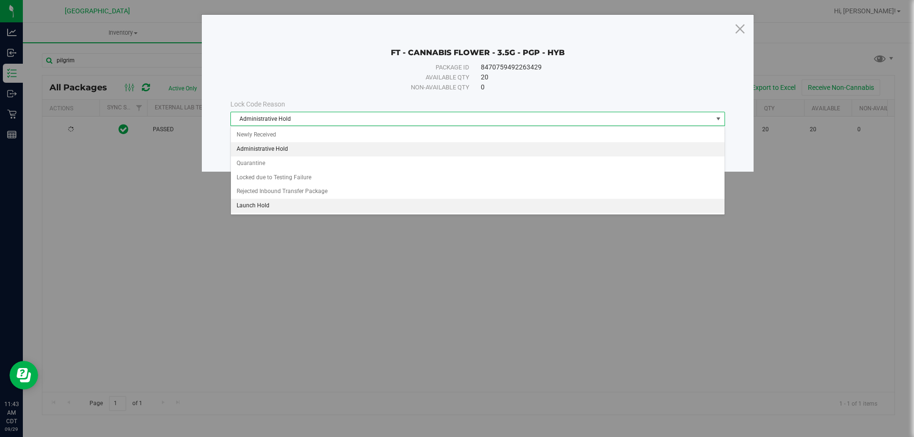
click at [334, 200] on li "Launch Hold" at bounding box center [477, 206] width 493 height 14
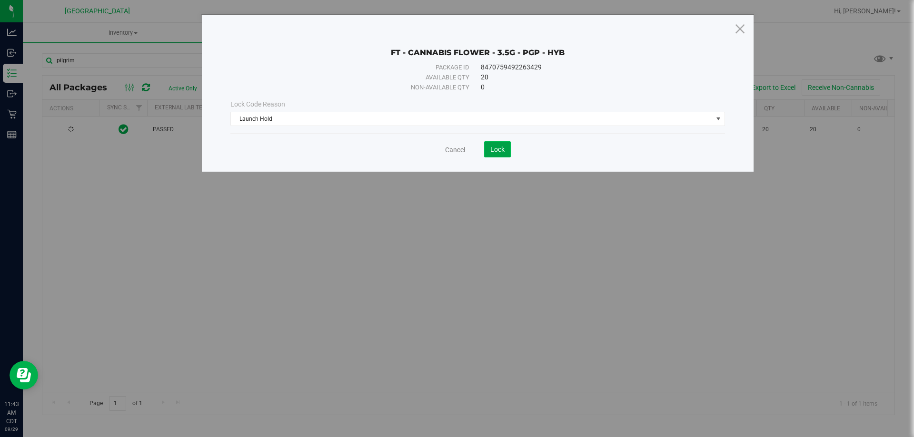
click at [484, 153] on button "Lock" at bounding box center [497, 149] width 27 height 16
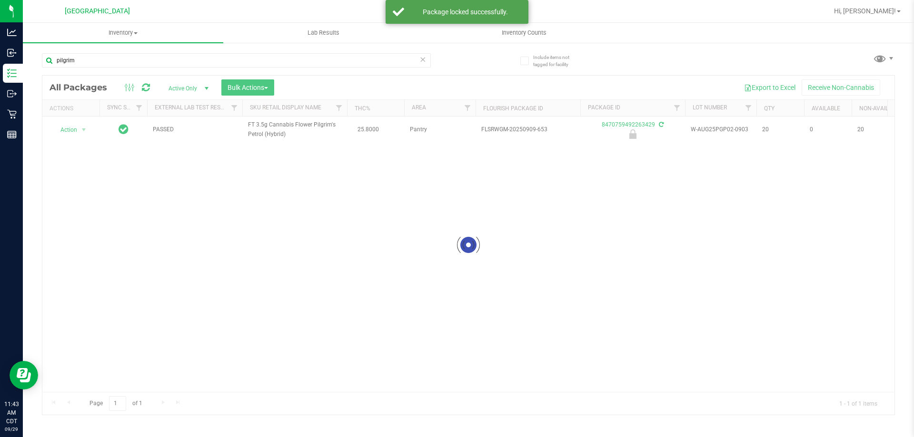
click at [340, 284] on div at bounding box center [468, 245] width 852 height 339
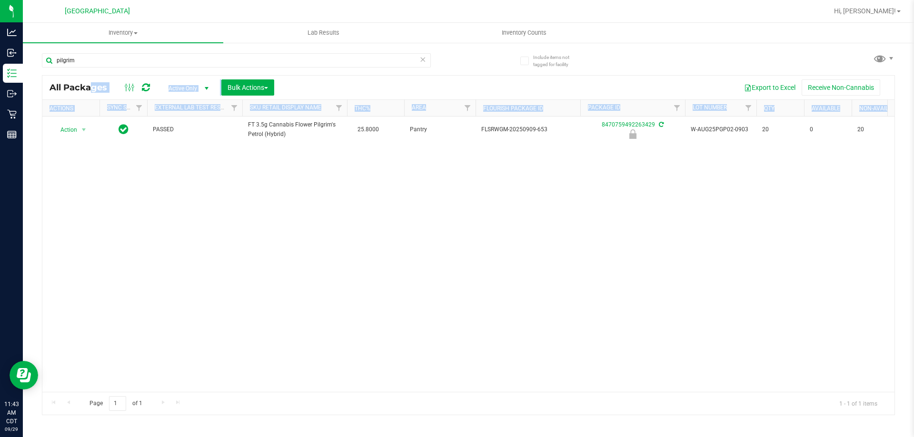
drag, startPoint x: 302, startPoint y: 387, endPoint x: 395, endPoint y: 388, distance: 92.8
click at [428, 314] on div "Action Action Edit attributes Global inventory Locate package Package audit log…" at bounding box center [468, 255] width 852 height 276
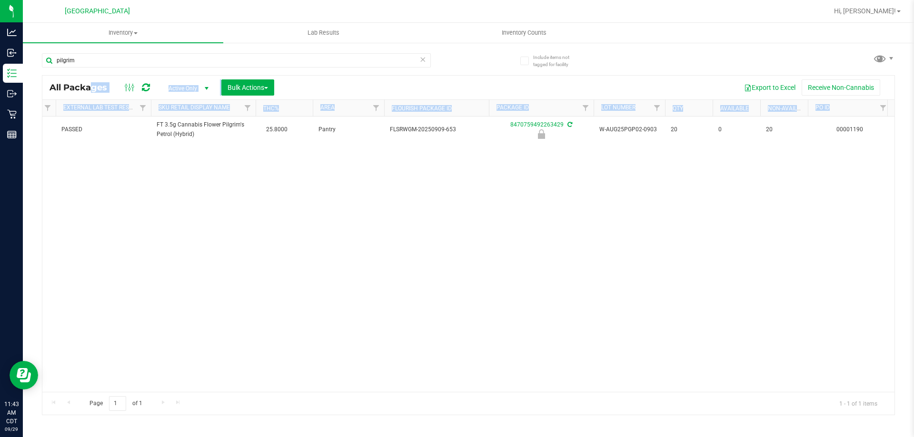
scroll to position [0, 128]
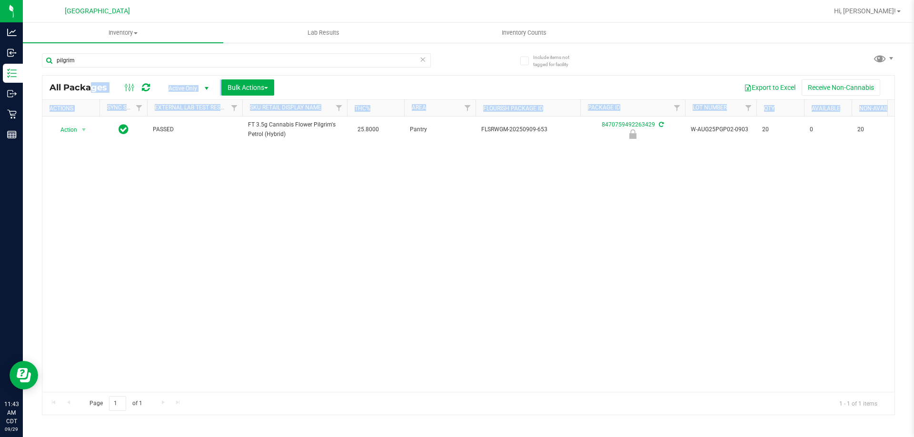
click at [307, 200] on div "Action Action Edit attributes Global inventory Locate package Package audit log…" at bounding box center [468, 255] width 852 height 276
click at [425, 59] on icon at bounding box center [422, 58] width 7 height 11
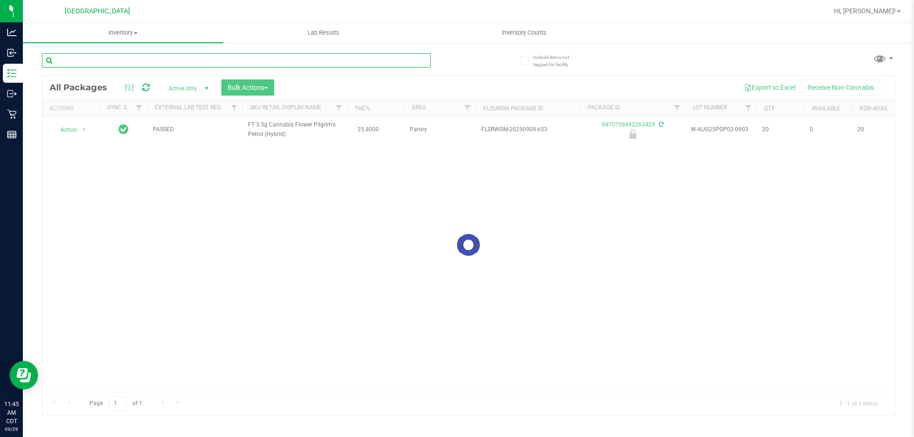
click at [402, 66] on input "text" at bounding box center [236, 60] width 389 height 14
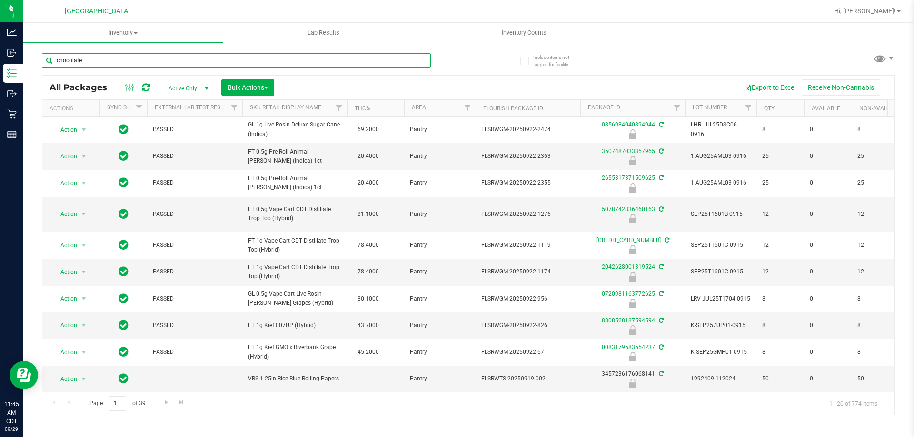
type input "chocolate"
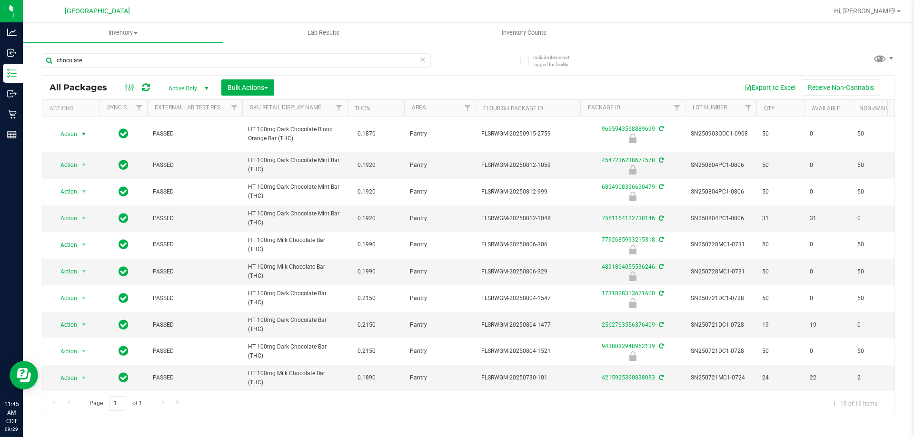
click at [68, 134] on span "Action" at bounding box center [65, 134] width 26 height 13
click at [71, 240] on li "Unlock package" at bounding box center [82, 247] width 61 height 14
click at [76, 132] on span "Action" at bounding box center [65, 134] width 26 height 13
click at [84, 220] on li "Lock package" at bounding box center [89, 221] width 74 height 14
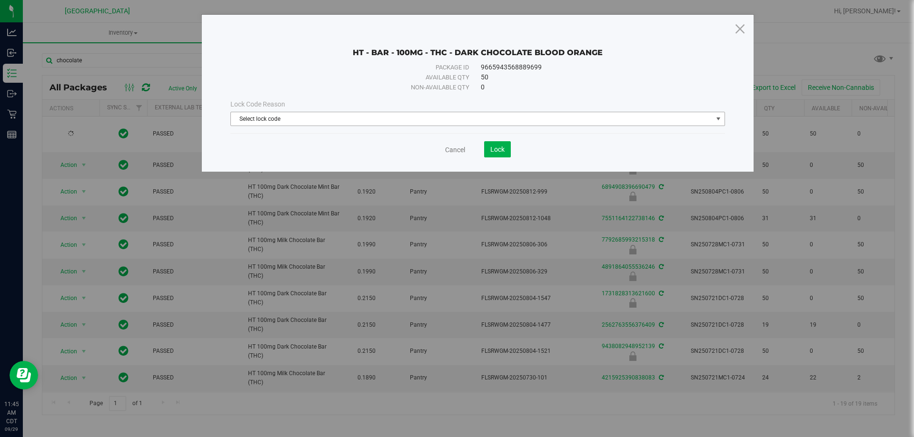
click at [390, 117] on span "Select lock code" at bounding box center [472, 118] width 482 height 13
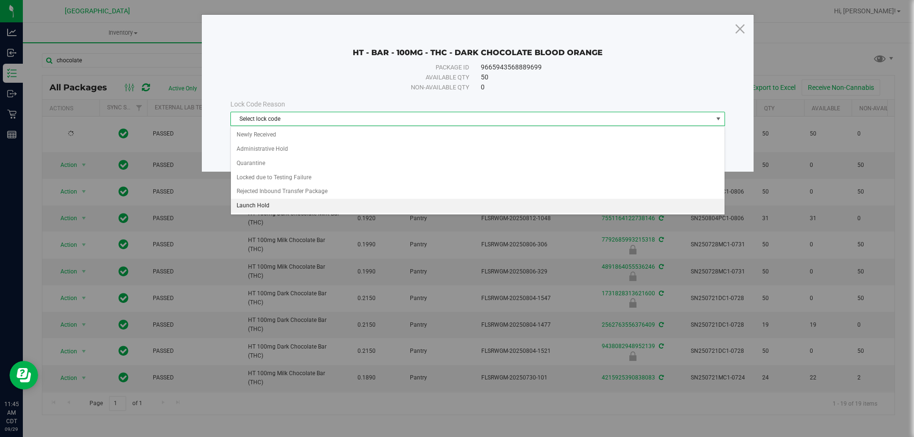
click at [276, 203] on li "Launch Hold" at bounding box center [477, 206] width 493 height 14
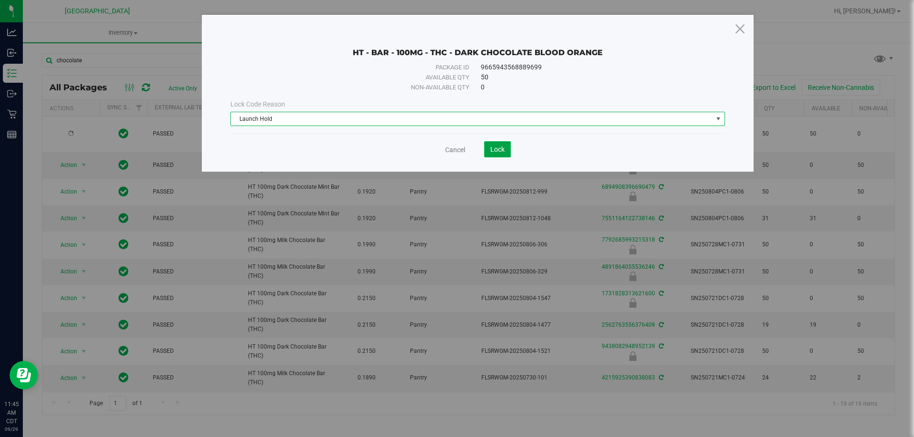
click at [498, 150] on span "Lock" at bounding box center [497, 150] width 14 height 8
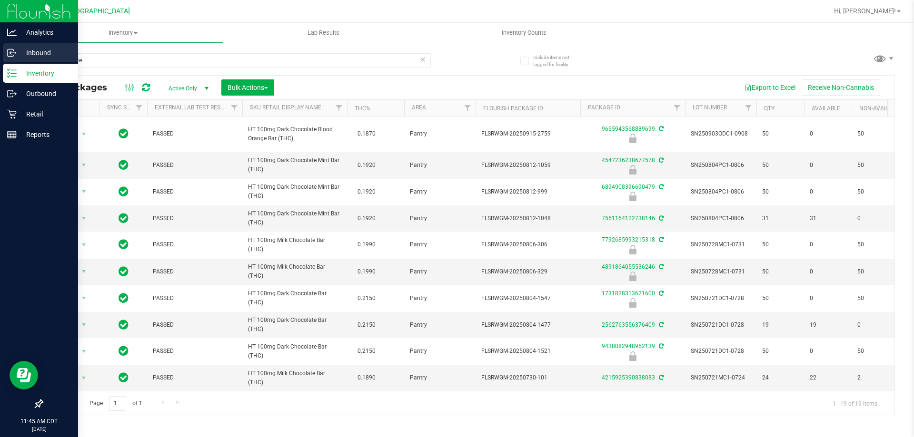
click at [33, 57] on p "Inbound" at bounding box center [45, 52] width 57 height 11
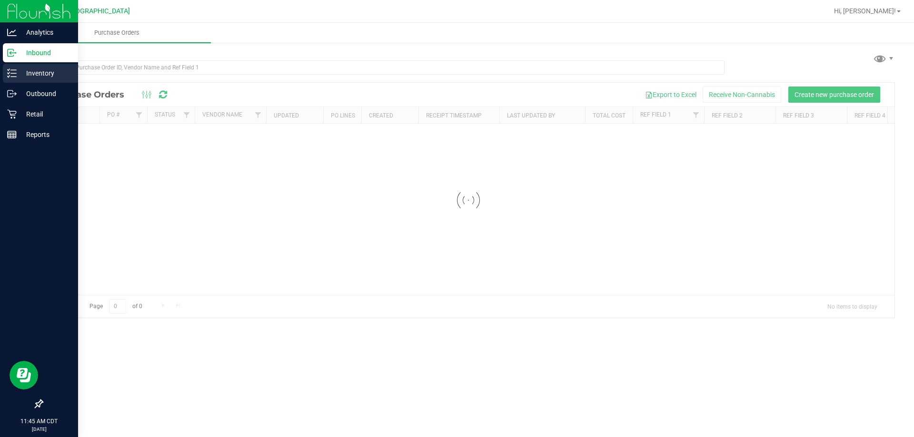
click at [48, 73] on p "Inventory" at bounding box center [45, 73] width 57 height 11
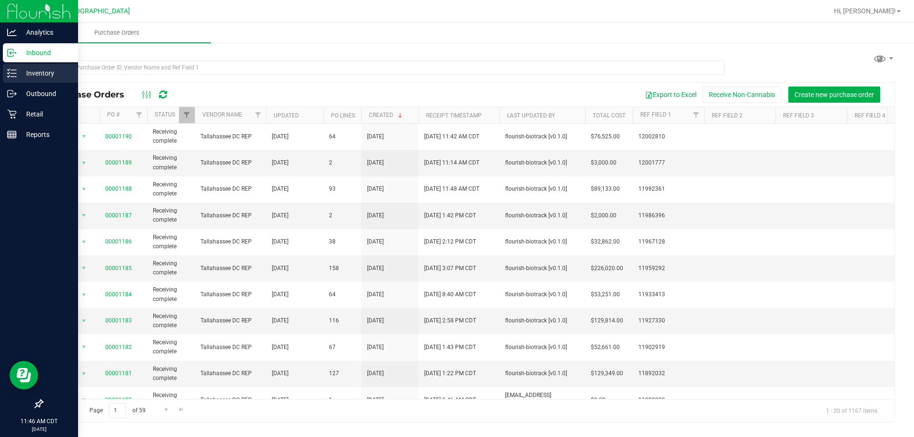
click at [28, 77] on p "Inventory" at bounding box center [45, 73] width 57 height 11
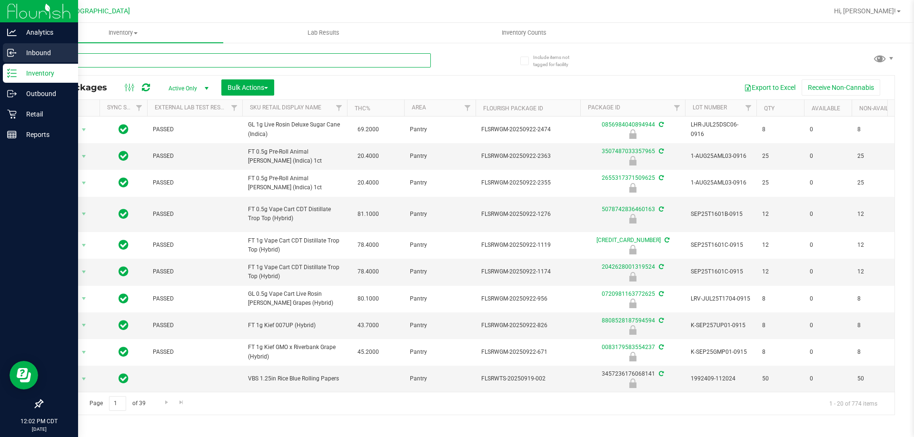
drag, startPoint x: 227, startPoint y: 59, endPoint x: 0, endPoint y: 59, distance: 227.5
click at [0, 59] on div "Analytics Inbound Inventory Outbound Retail Reports 12:02 PM CDT [DATE] 09/29 […" at bounding box center [457, 218] width 914 height 437
type input "slb"
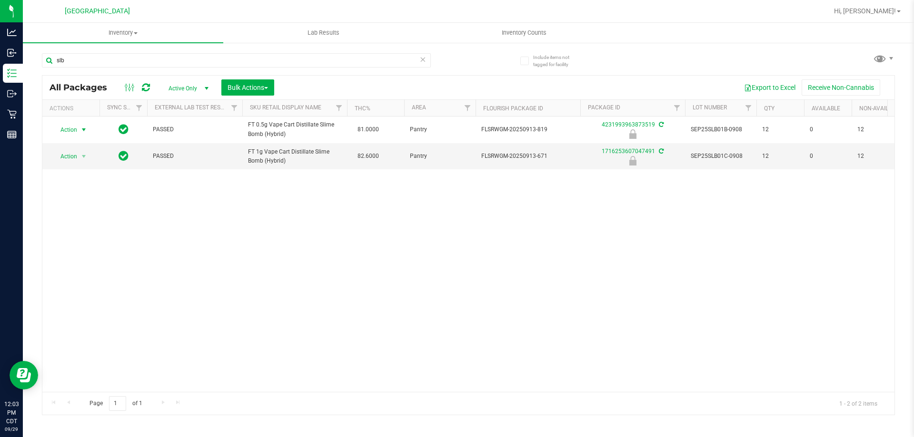
click at [55, 136] on span "Action" at bounding box center [65, 129] width 26 height 13
click at [78, 236] on li "Unlock package" at bounding box center [82, 243] width 61 height 14
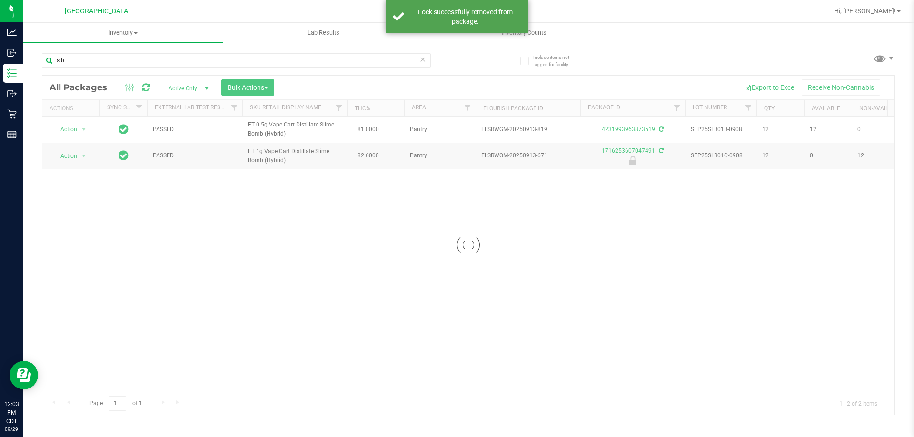
click at [74, 130] on div at bounding box center [468, 245] width 852 height 339
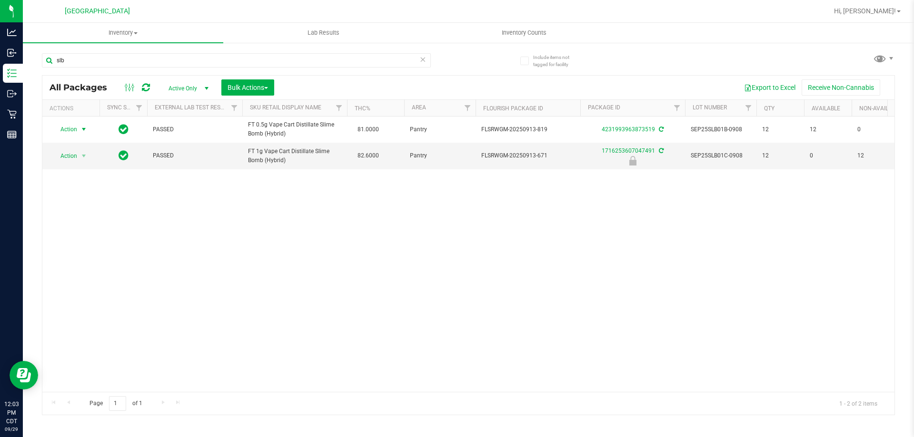
click at [74, 130] on span "Action" at bounding box center [65, 129] width 26 height 13
click at [83, 216] on li "Lock package" at bounding box center [89, 216] width 74 height 14
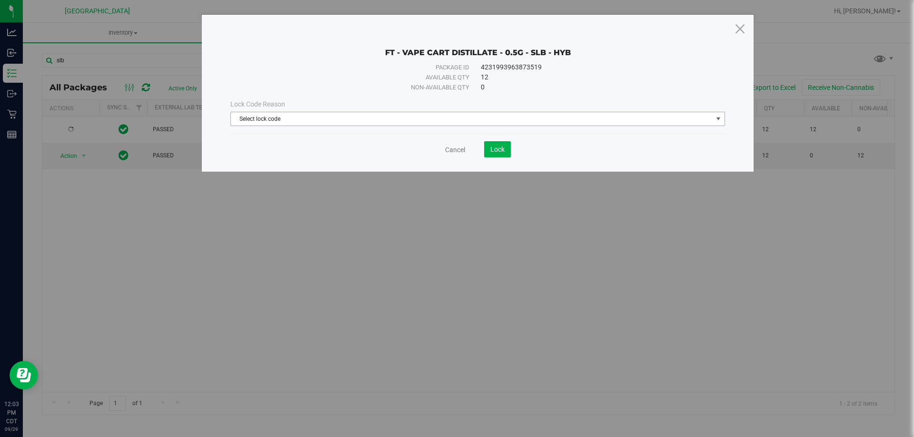
click at [497, 118] on span "Select lock code" at bounding box center [472, 118] width 482 height 13
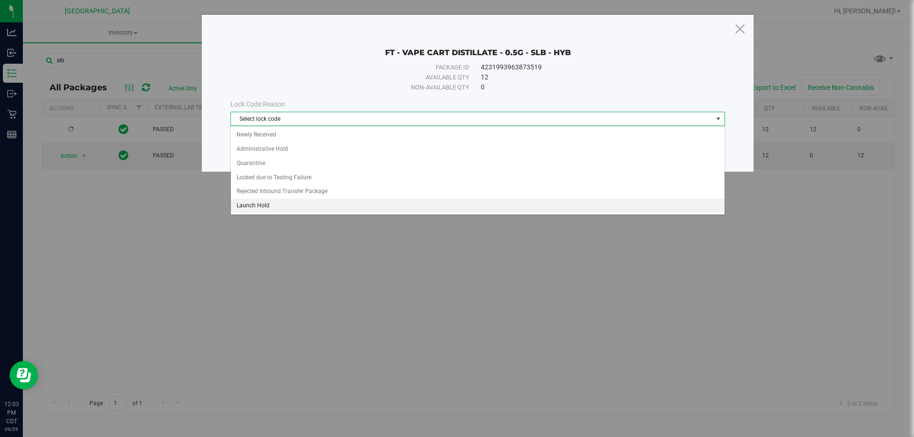
click at [319, 202] on li "Launch Hold" at bounding box center [477, 206] width 493 height 14
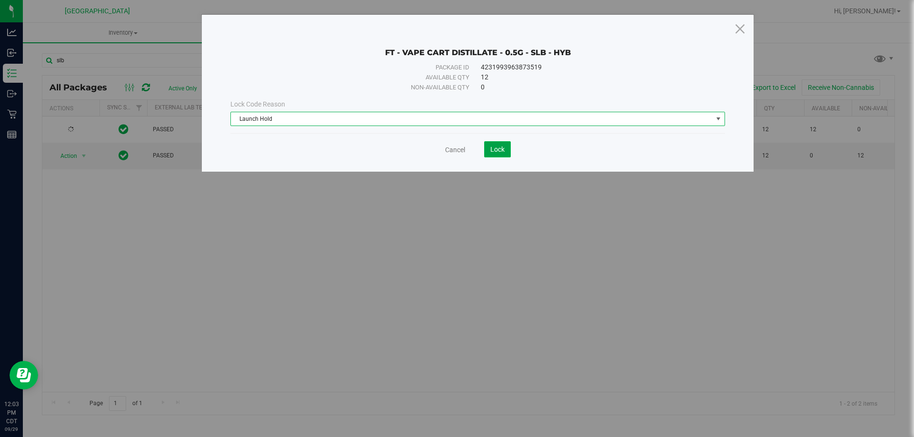
click at [499, 152] on span "Lock" at bounding box center [497, 150] width 14 height 8
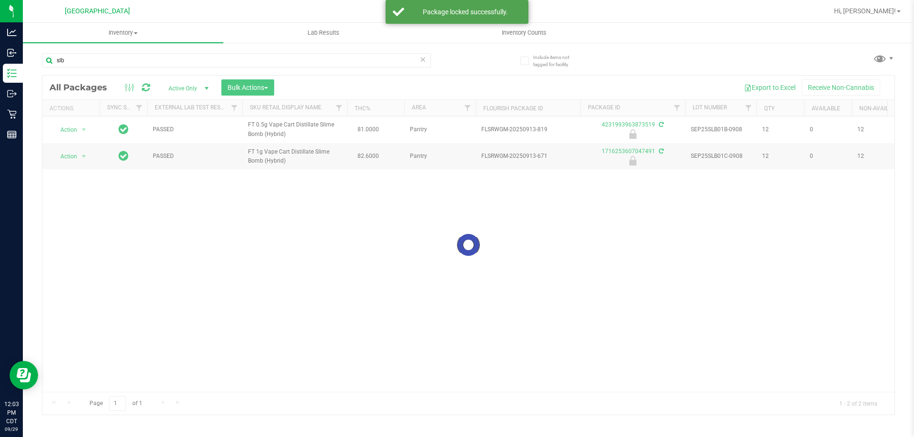
click at [70, 154] on div at bounding box center [468, 245] width 852 height 339
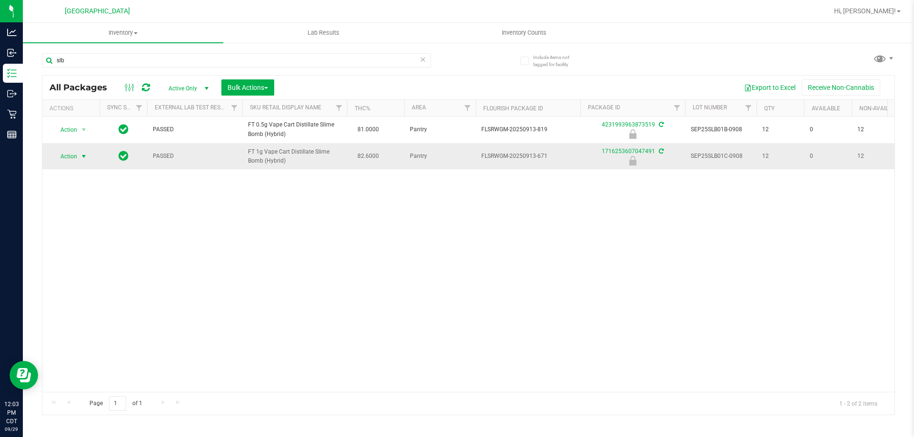
click at [72, 158] on span "Action" at bounding box center [65, 156] width 26 height 13
click at [85, 262] on li "Unlock package" at bounding box center [82, 269] width 61 height 14
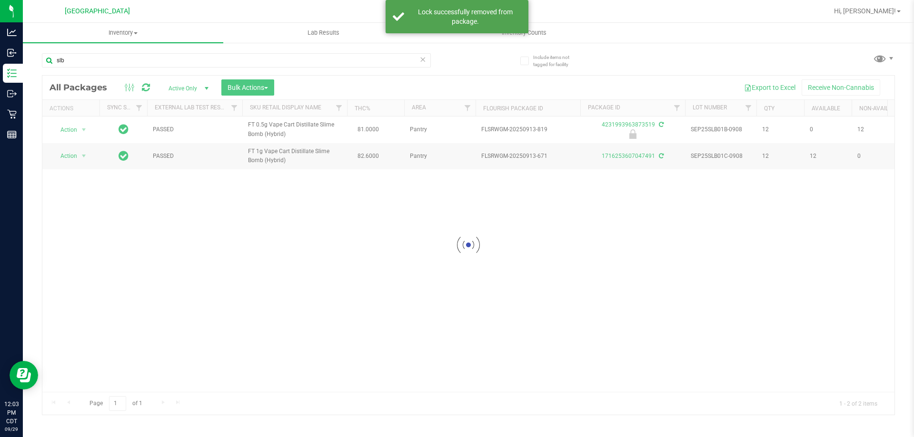
click at [67, 155] on div at bounding box center [468, 245] width 852 height 339
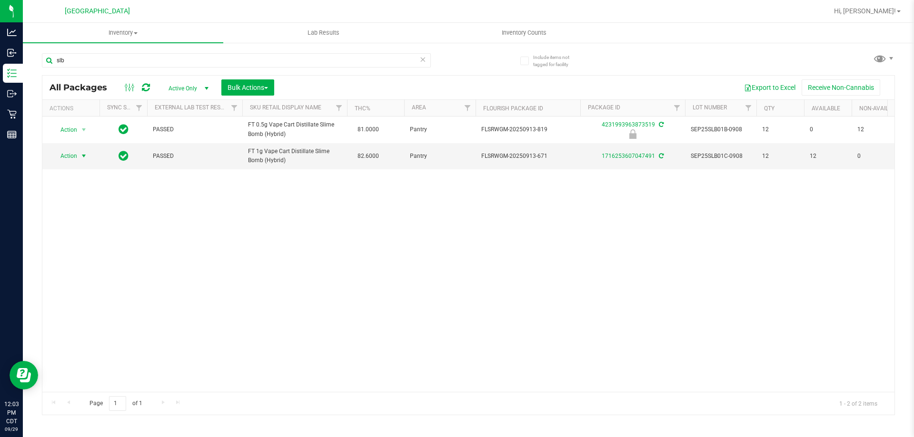
click at [67, 155] on span "Action" at bounding box center [65, 155] width 26 height 13
click at [89, 246] on li "Lock package" at bounding box center [89, 243] width 74 height 14
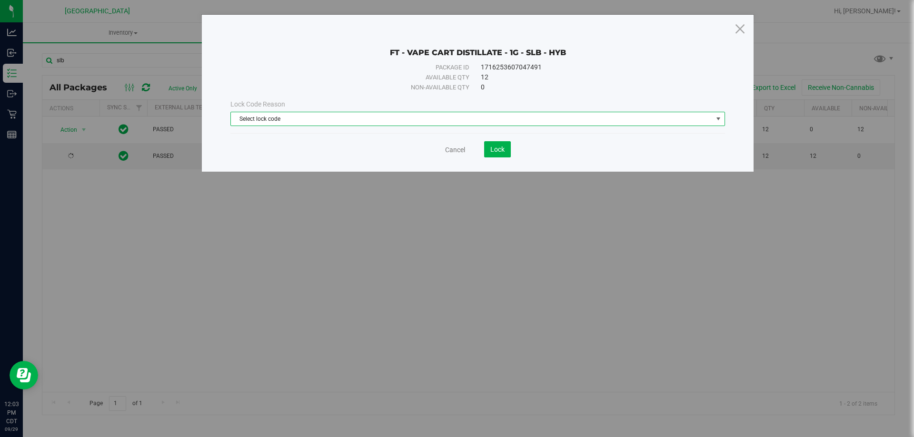
click at [266, 117] on span "Select lock code" at bounding box center [472, 118] width 482 height 13
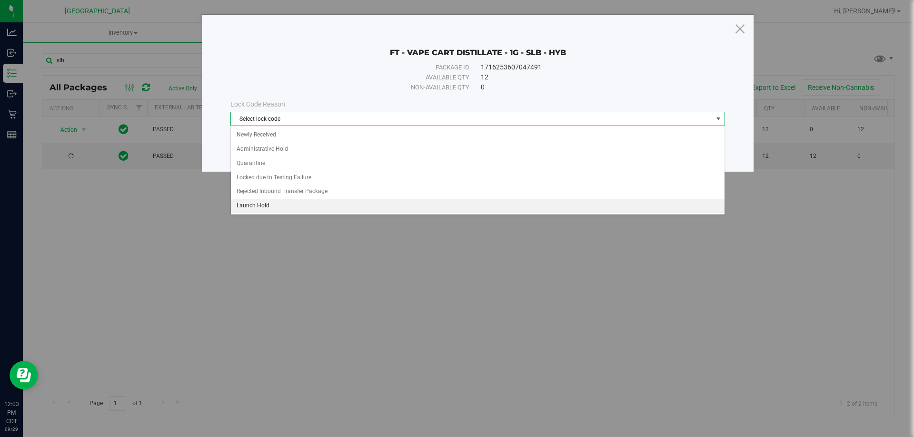
click at [239, 202] on li "Launch Hold" at bounding box center [477, 206] width 493 height 14
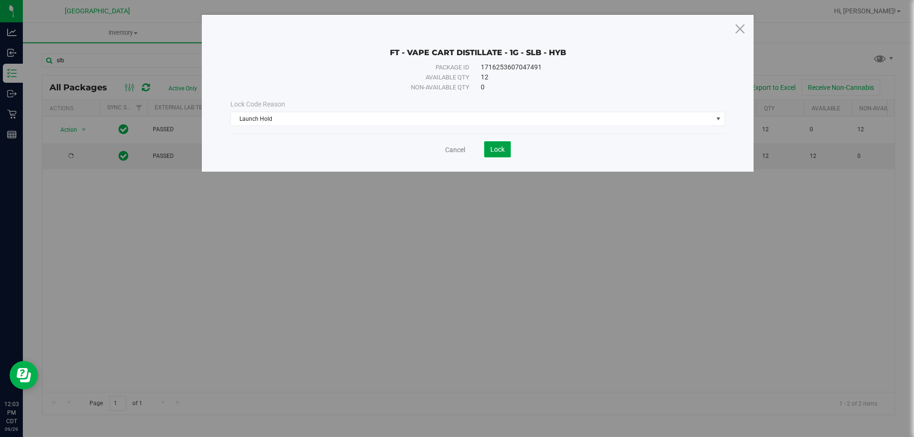
click at [505, 148] on button "Lock" at bounding box center [497, 149] width 27 height 16
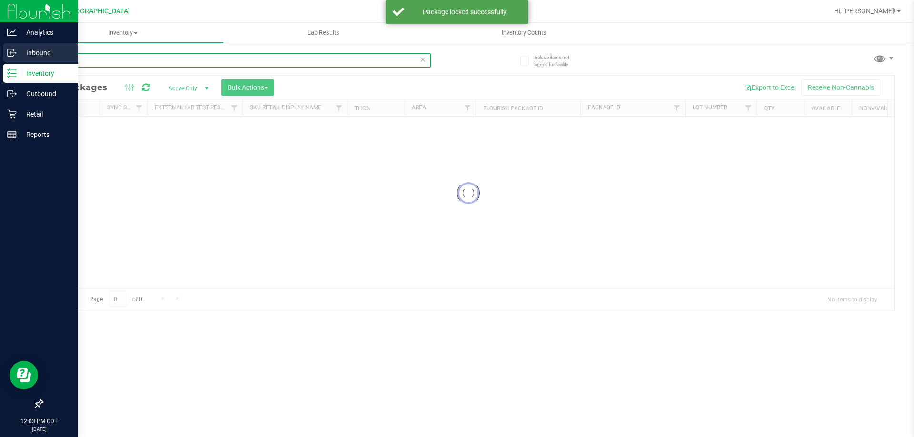
drag, startPoint x: 372, startPoint y: 58, endPoint x: 2, endPoint y: 54, distance: 369.8
click at [8, 56] on div "Analytics Inbound Inventory Outbound Retail Reports 12:03 PM CDT [DATE] 09/29 […" at bounding box center [457, 218] width 914 height 437
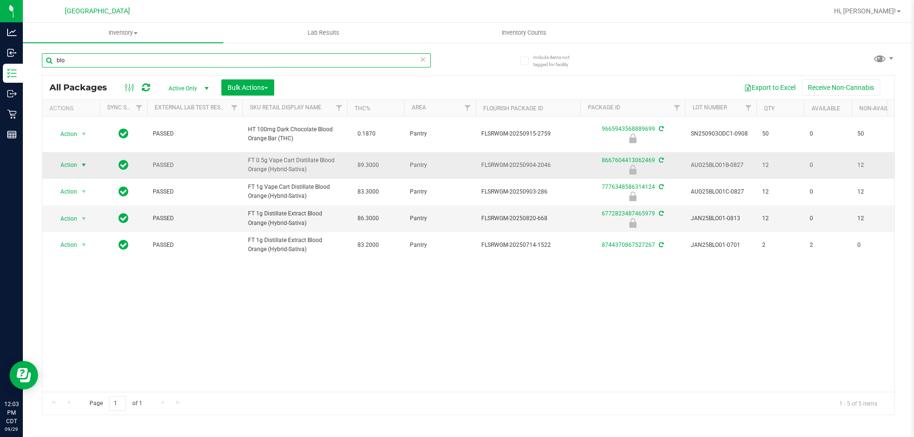
type input "blo"
click at [67, 163] on span "Action" at bounding box center [65, 164] width 26 height 13
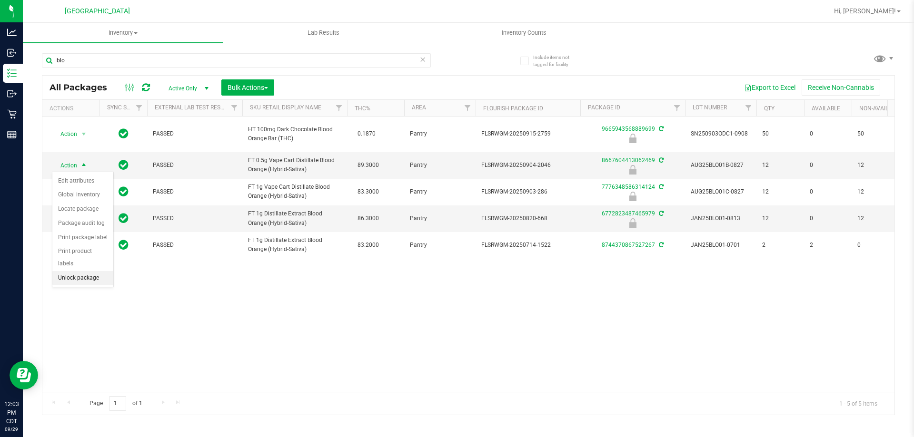
click at [83, 271] on li "Unlock package" at bounding box center [82, 278] width 61 height 14
click at [75, 166] on span "Action" at bounding box center [65, 164] width 26 height 13
click at [85, 250] on li "Lock package" at bounding box center [89, 252] width 74 height 14
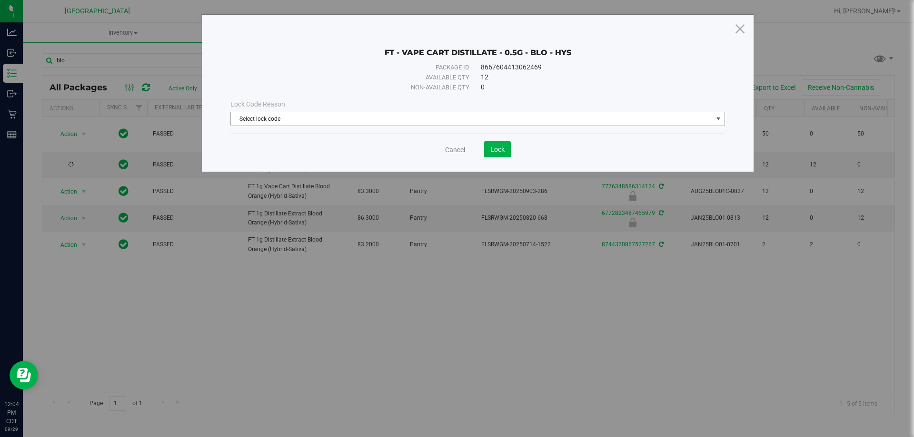
click at [357, 121] on span "Select lock code" at bounding box center [472, 118] width 482 height 13
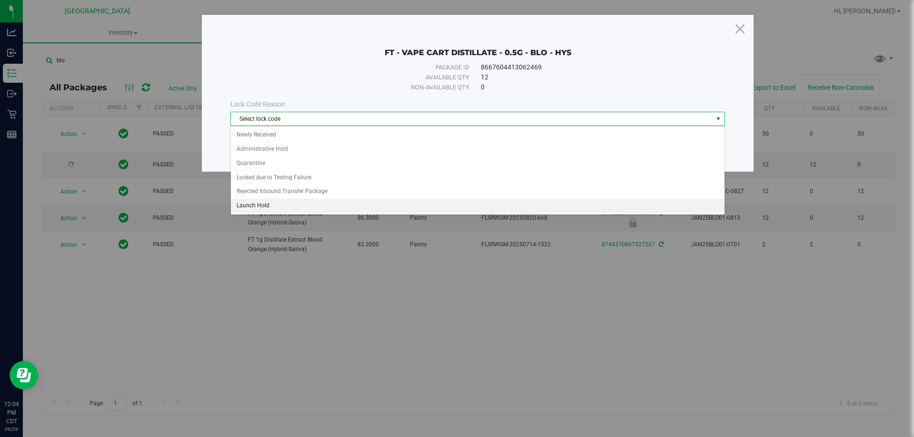
click at [295, 203] on li "Launch Hold" at bounding box center [477, 206] width 493 height 14
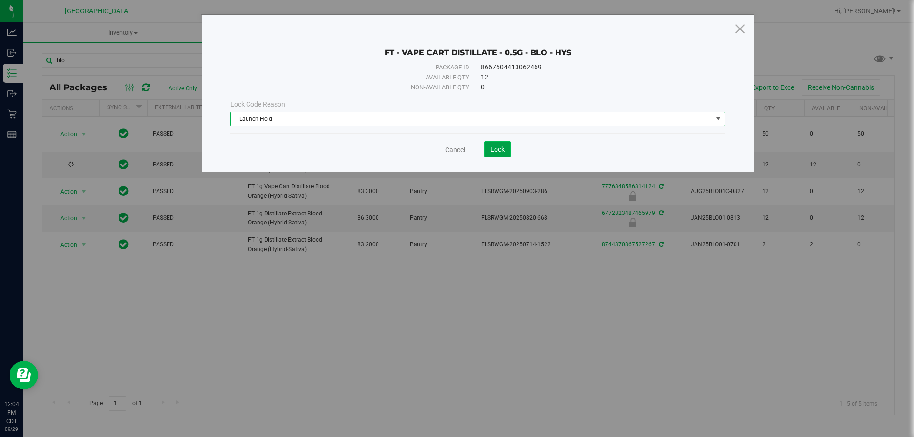
click at [501, 143] on button "Lock" at bounding box center [497, 149] width 27 height 16
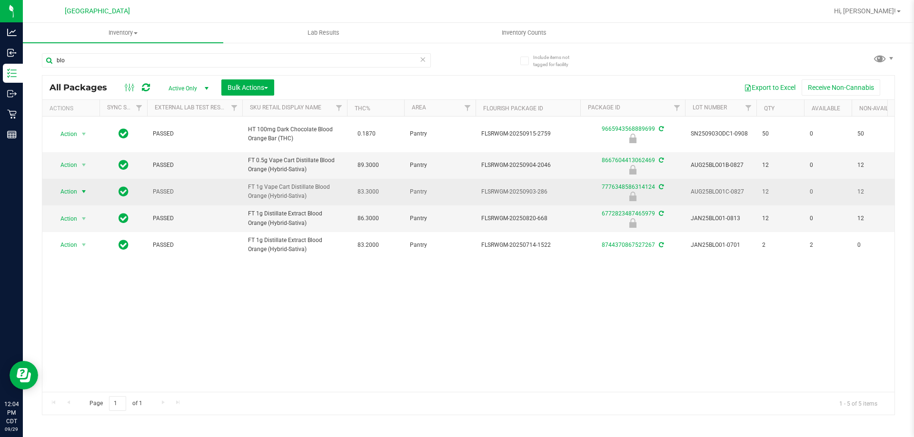
click at [73, 192] on span "Action" at bounding box center [65, 191] width 26 height 13
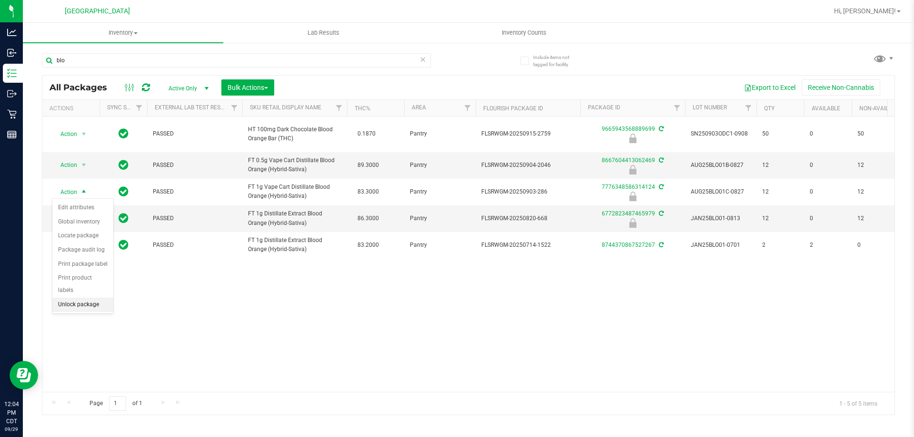
click at [77, 298] on li "Unlock package" at bounding box center [82, 305] width 61 height 14
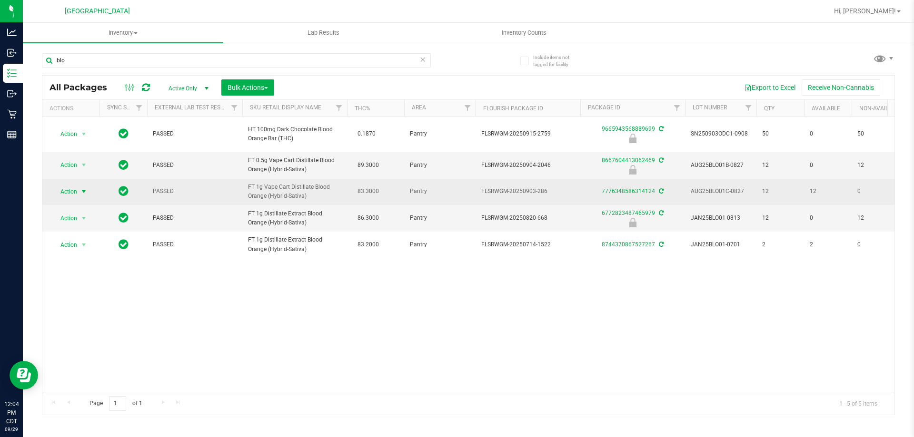
click at [66, 192] on span "Action" at bounding box center [65, 191] width 26 height 13
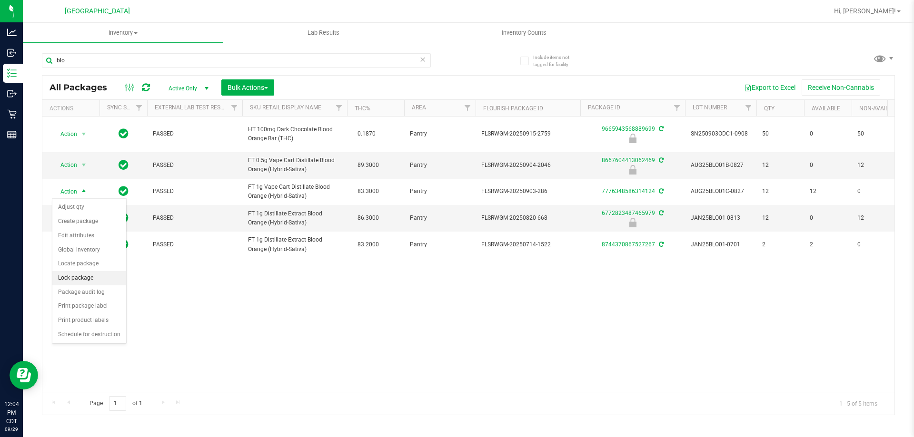
click at [86, 282] on li "Lock package" at bounding box center [89, 278] width 74 height 14
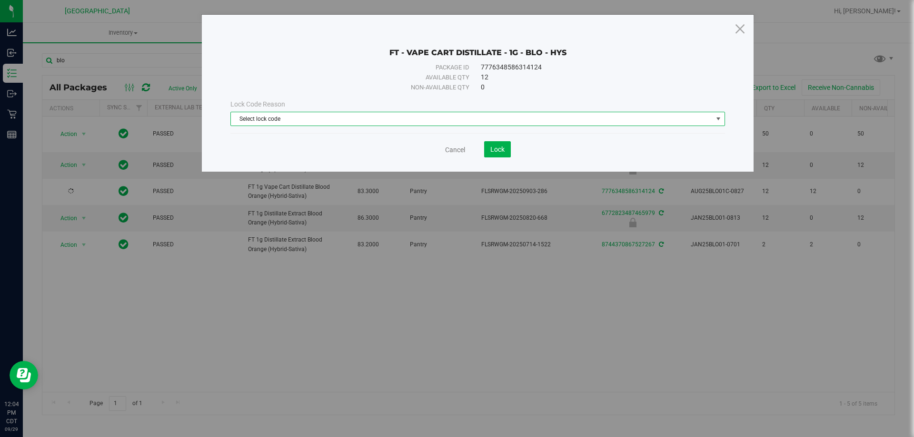
click at [334, 112] on span "Select lock code" at bounding box center [472, 118] width 482 height 13
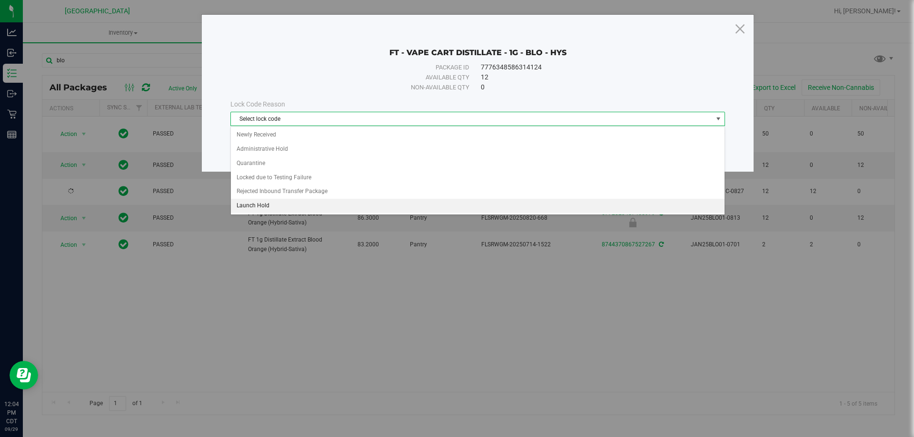
click at [282, 200] on li "Launch Hold" at bounding box center [477, 206] width 493 height 14
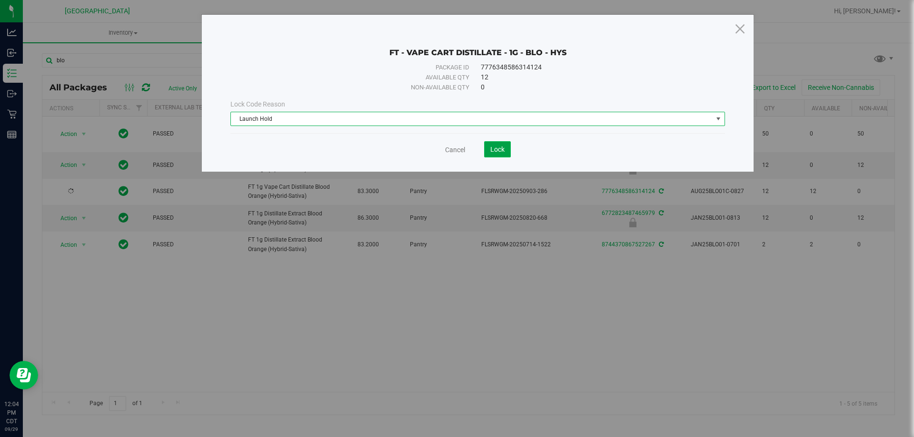
click at [508, 148] on button "Lock" at bounding box center [497, 149] width 27 height 16
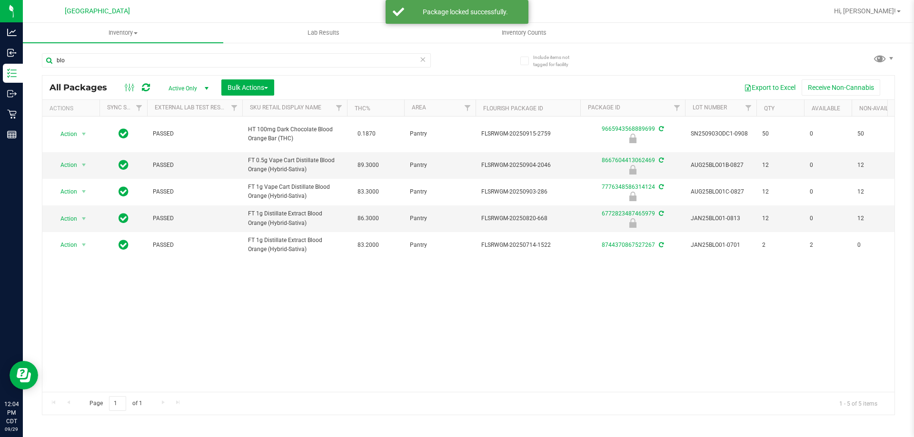
click at [423, 58] on icon at bounding box center [422, 58] width 7 height 11
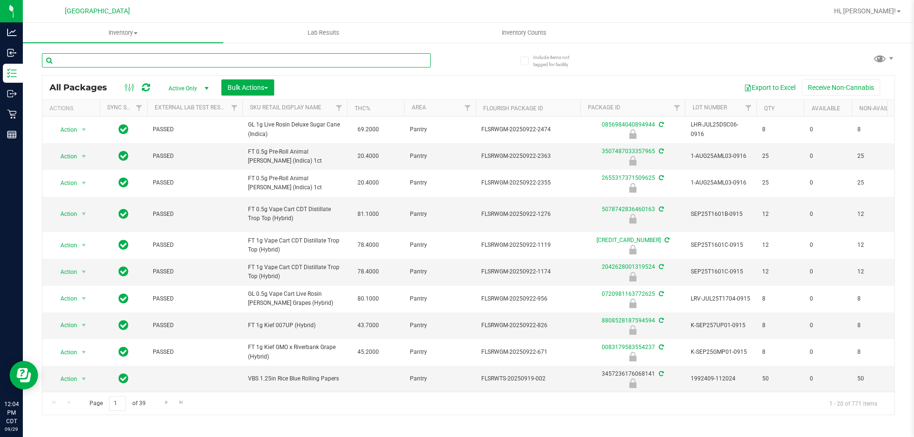
click at [368, 66] on input "text" at bounding box center [236, 60] width 389 height 14
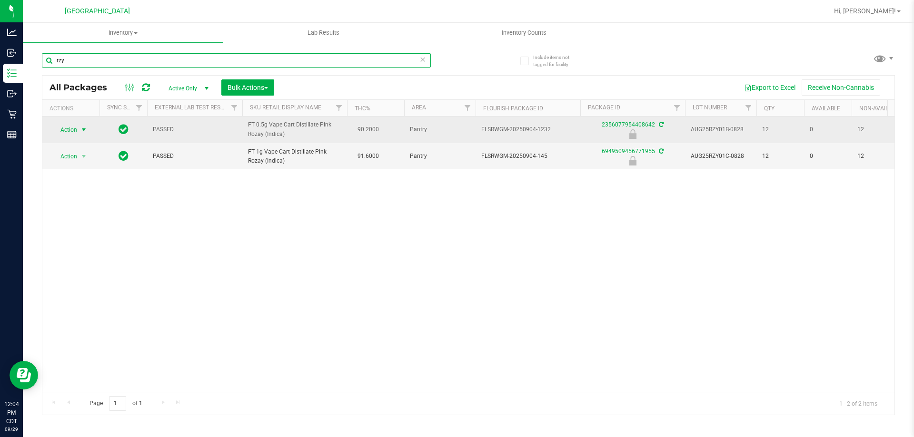
type input "rzy"
click at [76, 131] on span "Action" at bounding box center [65, 129] width 26 height 13
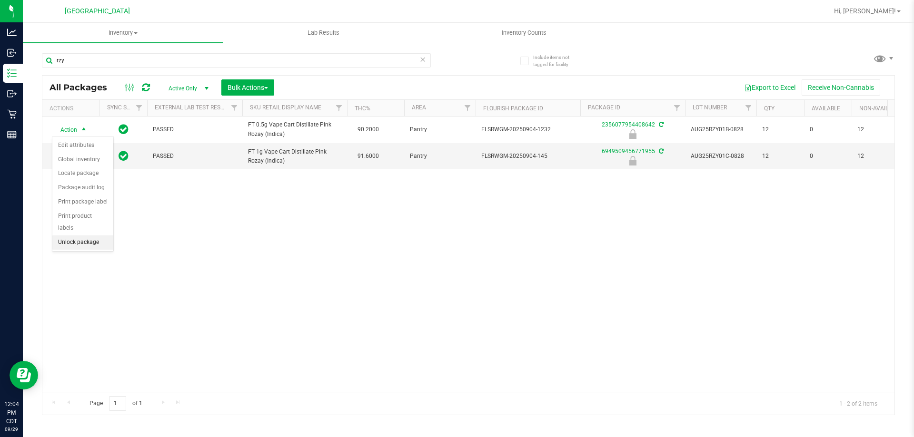
click at [75, 236] on li "Unlock package" at bounding box center [82, 243] width 61 height 14
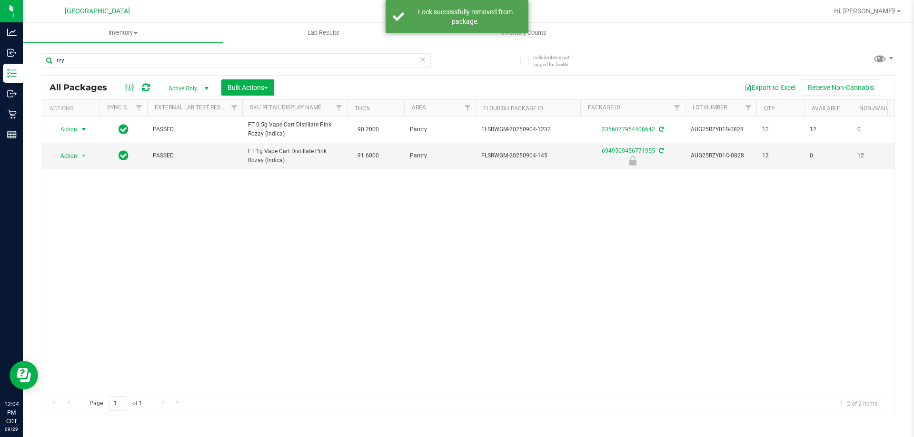
click at [72, 128] on span "Action" at bounding box center [65, 129] width 26 height 13
click at [67, 217] on li "Lock package" at bounding box center [89, 216] width 74 height 14
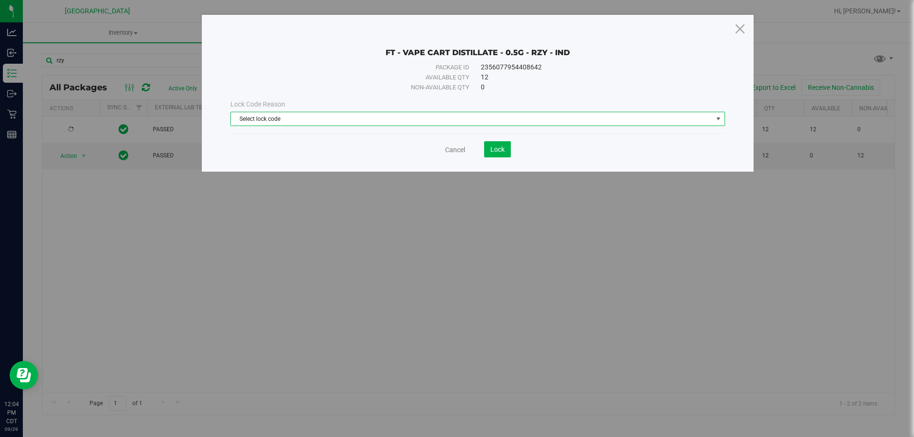
click at [515, 113] on span "Select lock code" at bounding box center [472, 118] width 482 height 13
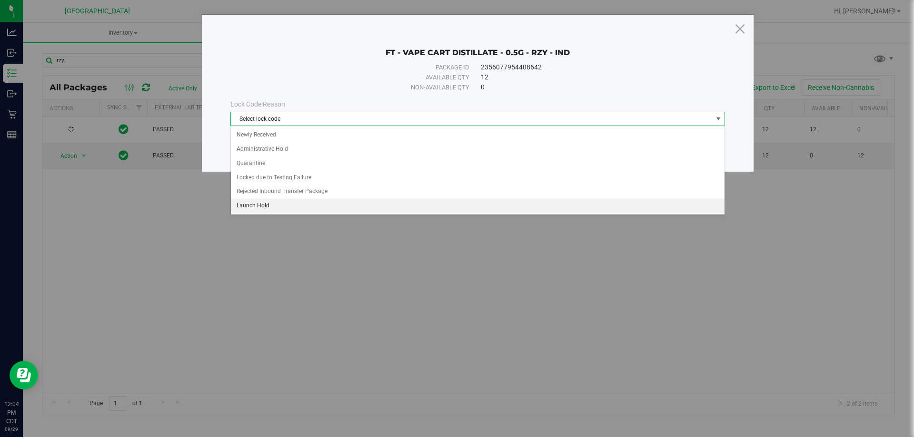
click at [289, 207] on li "Launch Hold" at bounding box center [477, 206] width 493 height 14
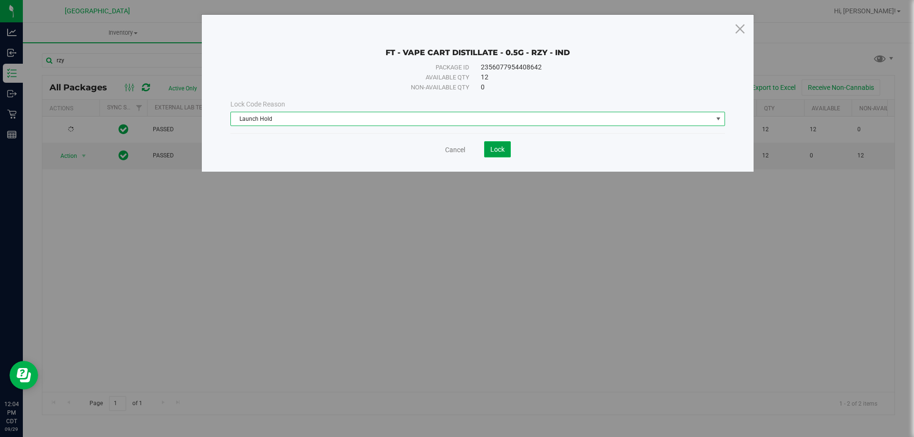
click at [489, 152] on button "Lock" at bounding box center [497, 149] width 27 height 16
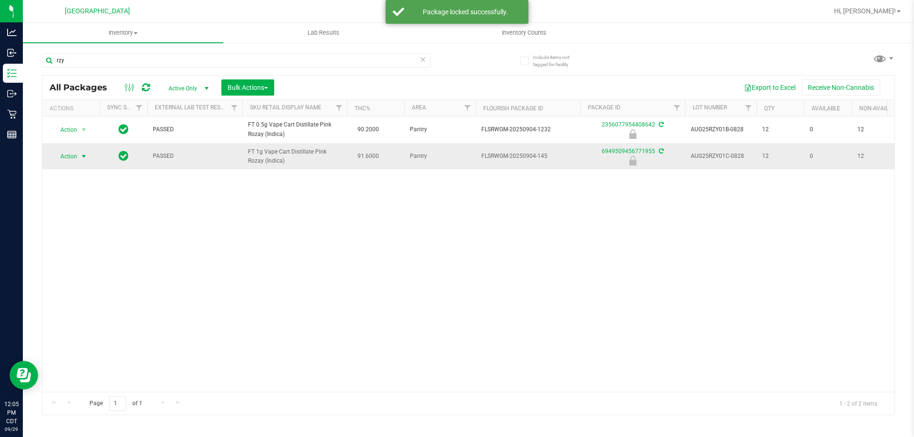
click at [74, 158] on span "Action" at bounding box center [65, 156] width 26 height 13
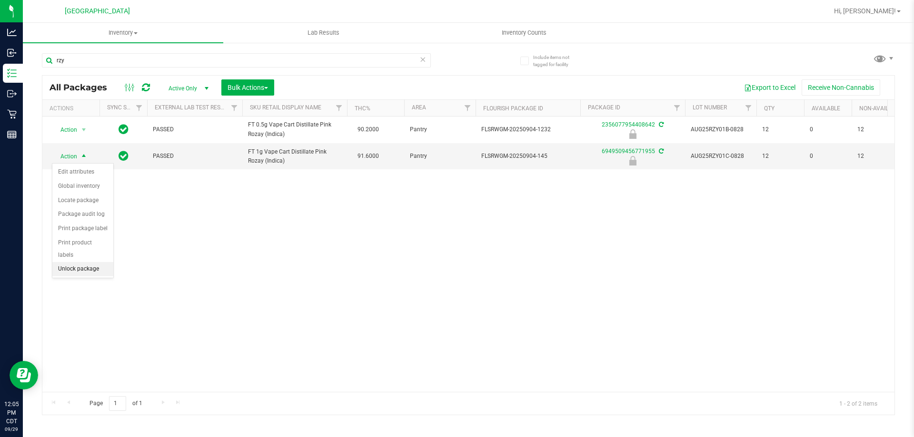
click at [76, 262] on li "Unlock package" at bounding box center [82, 269] width 61 height 14
click at [71, 156] on span "Action" at bounding box center [65, 155] width 26 height 13
click at [94, 243] on li "Lock package" at bounding box center [89, 243] width 74 height 14
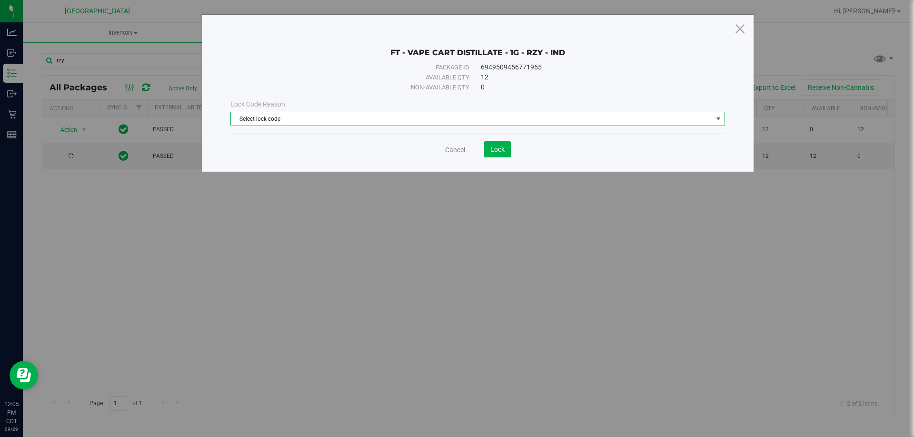
click at [457, 121] on span "Select lock code" at bounding box center [472, 118] width 482 height 13
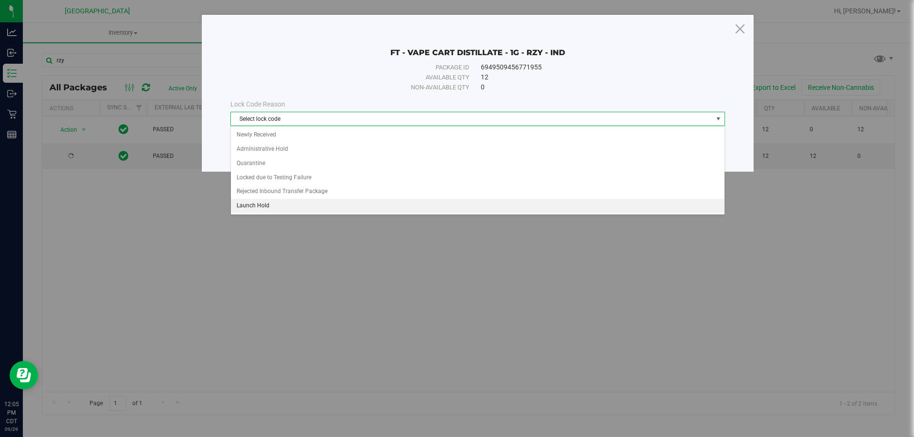
click at [399, 206] on li "Launch Hold" at bounding box center [477, 206] width 493 height 14
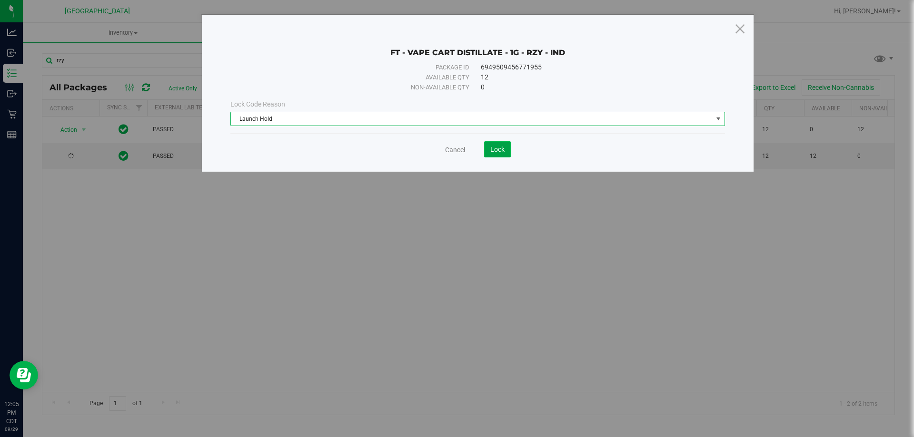
click at [504, 147] on button "Lock" at bounding box center [497, 149] width 27 height 16
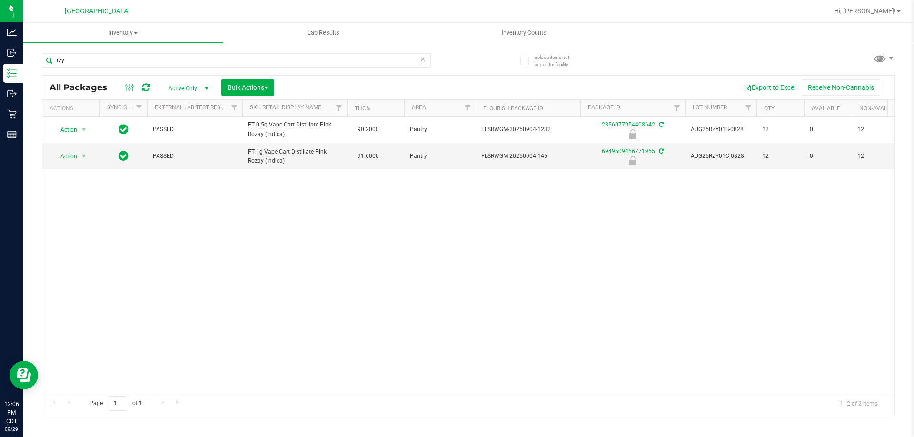
click at [473, 61] on div "rzy All Packages Active Only Active Only Lab Samples Locked All External Intern…" at bounding box center [468, 229] width 853 height 371
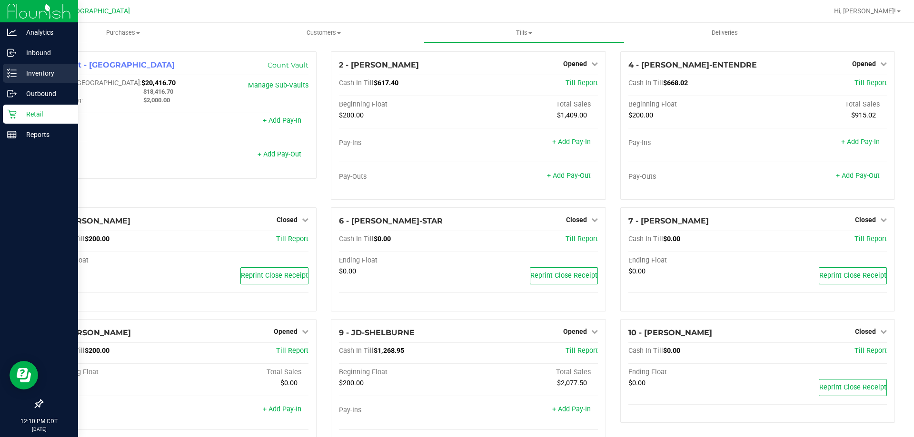
click at [36, 77] on p "Inventory" at bounding box center [45, 73] width 57 height 11
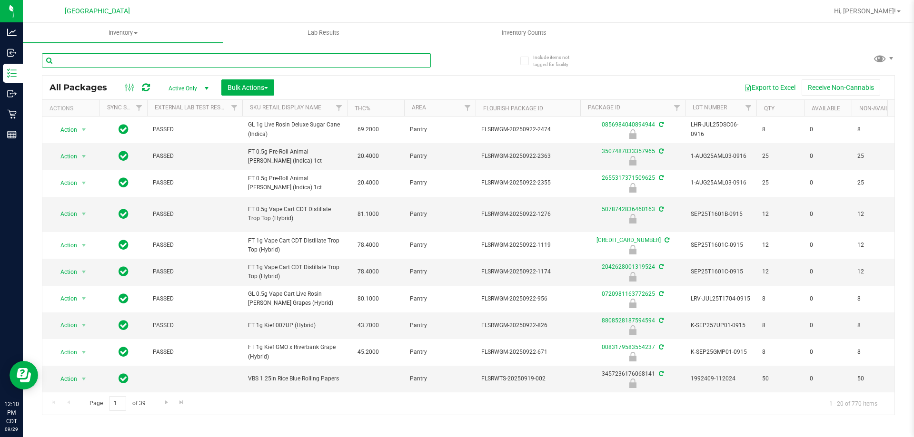
click at [227, 59] on input "text" at bounding box center [236, 60] width 389 height 14
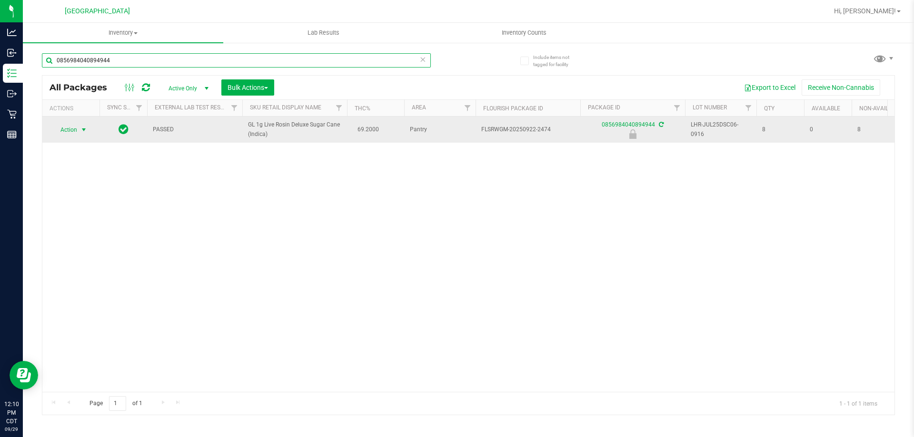
type input "0856984040894944"
click at [81, 130] on span "select" at bounding box center [84, 130] width 8 height 8
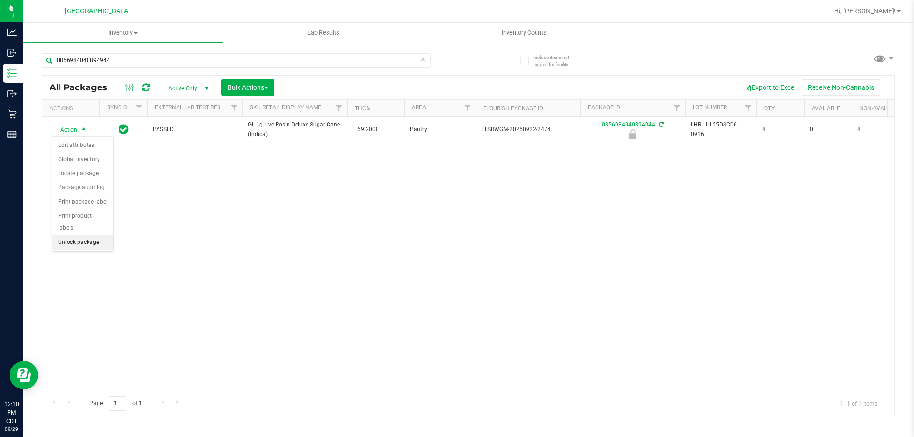
click at [92, 236] on li "Unlock package" at bounding box center [82, 243] width 61 height 14
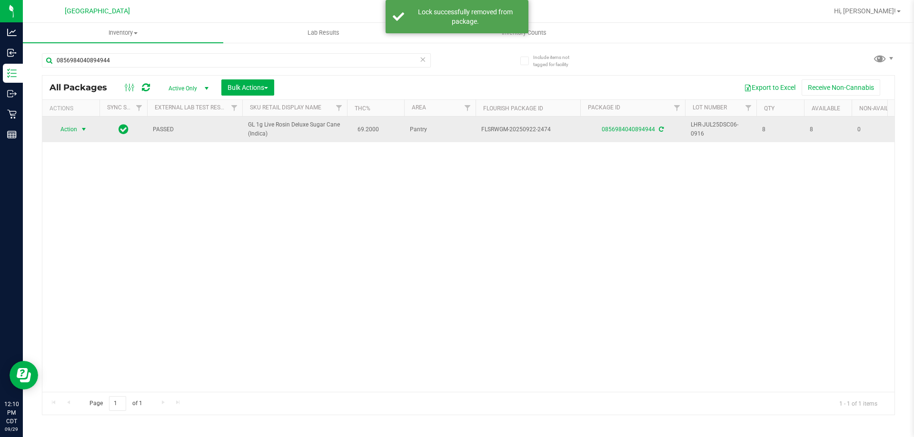
click at [69, 134] on span "Action" at bounding box center [65, 129] width 26 height 13
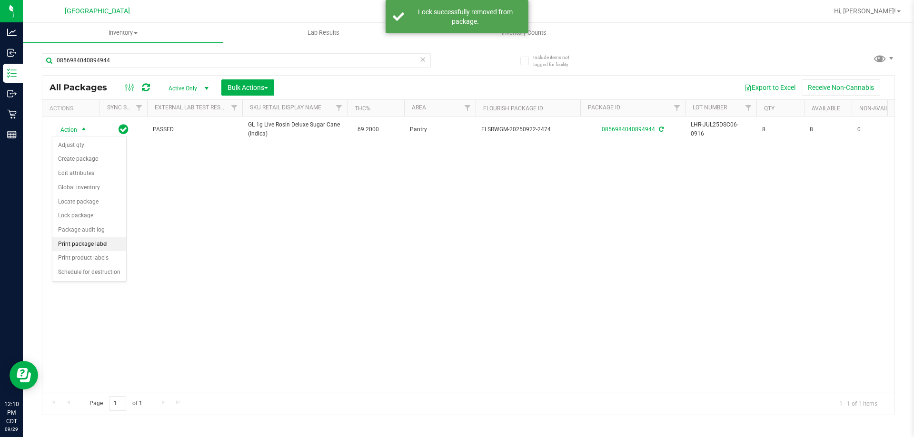
click at [98, 238] on li "Print package label" at bounding box center [89, 244] width 74 height 14
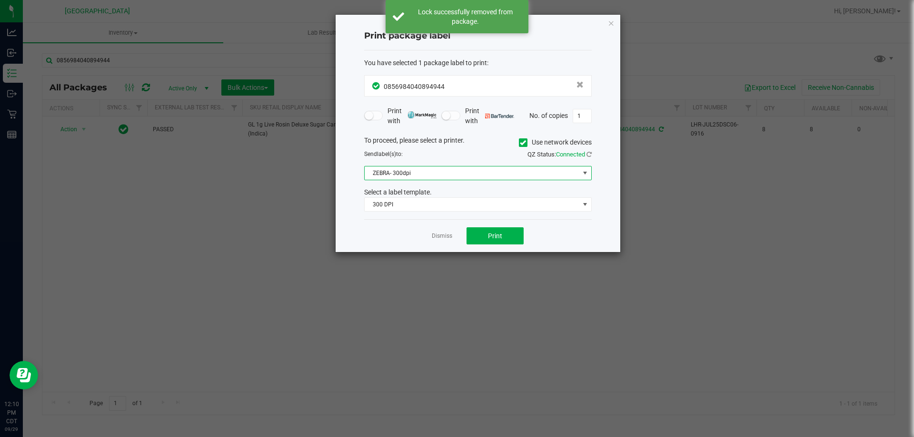
click at [464, 177] on span "ZEBRA- 300dpi" at bounding box center [472, 173] width 215 height 13
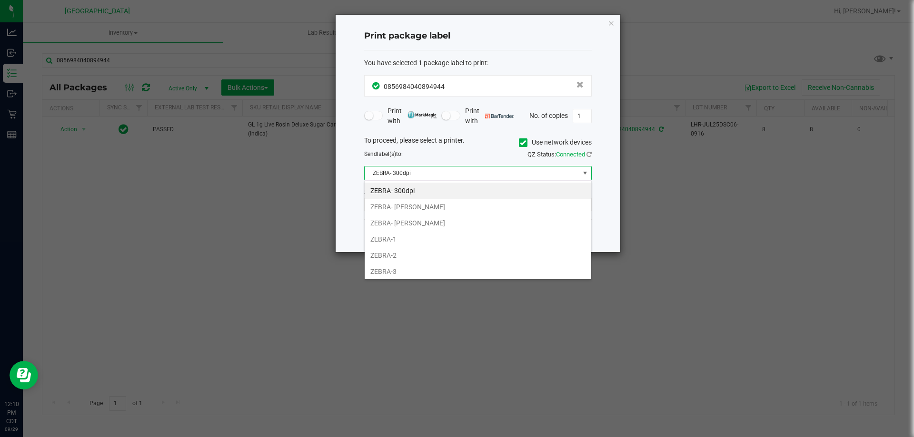
scroll to position [14, 227]
click at [419, 266] on li "ZEBRA-3" at bounding box center [478, 272] width 227 height 16
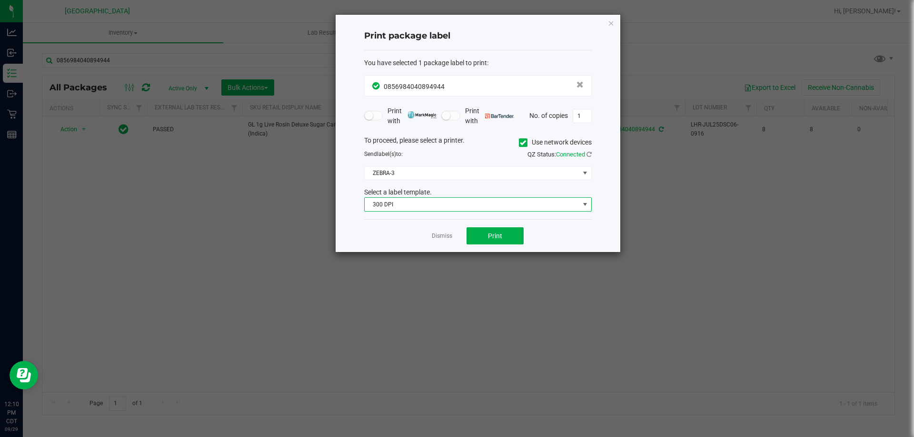
click at [414, 206] on span "300 DPI" at bounding box center [472, 204] width 215 height 13
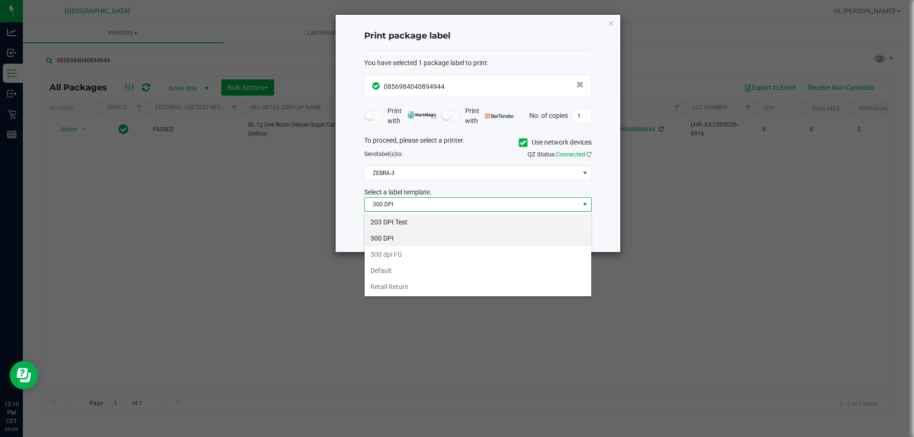
click at [422, 217] on li "203 DPI Test" at bounding box center [478, 222] width 227 height 16
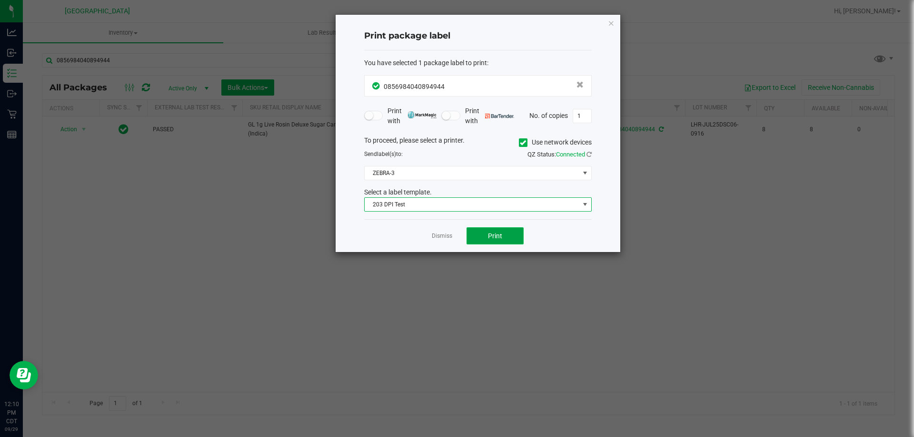
click at [503, 234] on button "Print" at bounding box center [494, 235] width 57 height 17
